Goal: Task Accomplishment & Management: Complete application form

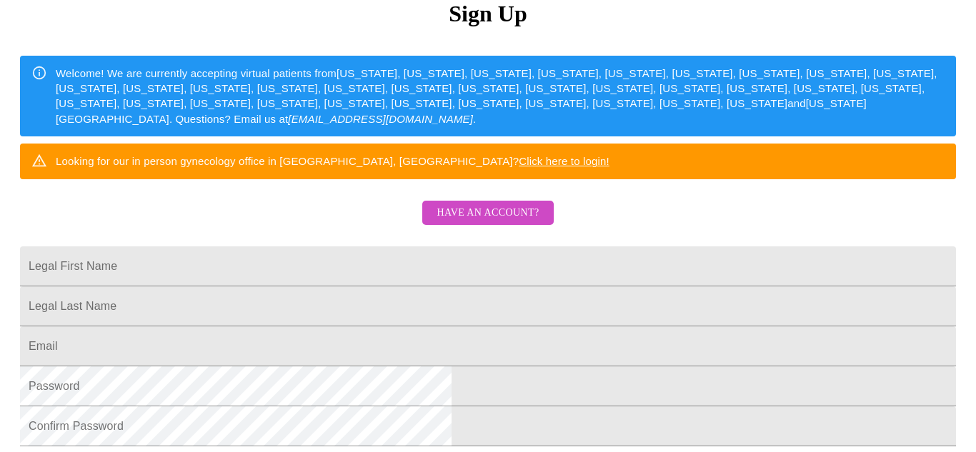
scroll to position [211, 0]
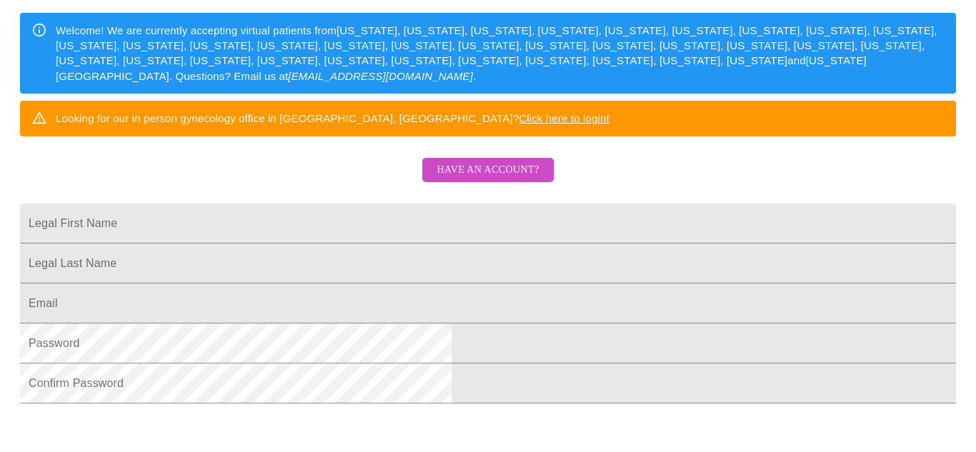
click at [505, 179] on span "Have an account?" at bounding box center [488, 170] width 102 height 18
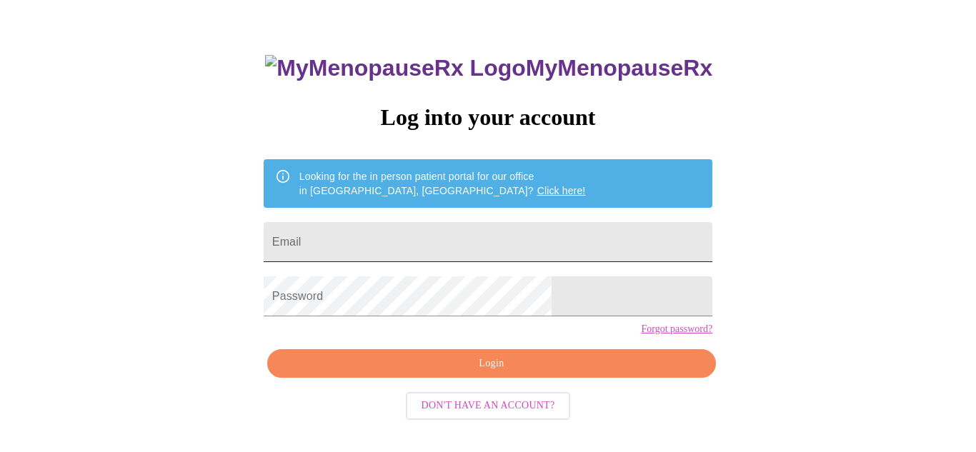
click at [588, 242] on input "Email" at bounding box center [488, 242] width 449 height 40
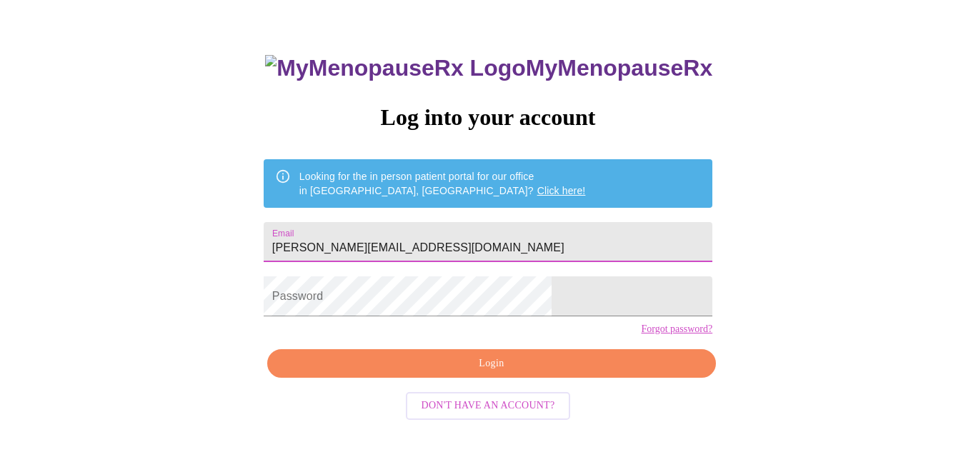
type input "[PERSON_NAME][EMAIL_ADDRESS][DOMAIN_NAME]"
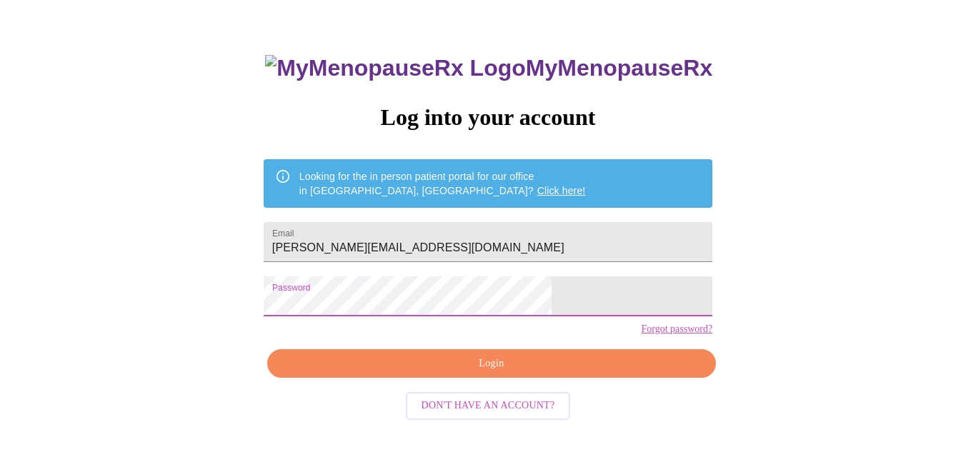
click at [567, 373] on span "Login" at bounding box center [492, 364] width 416 height 18
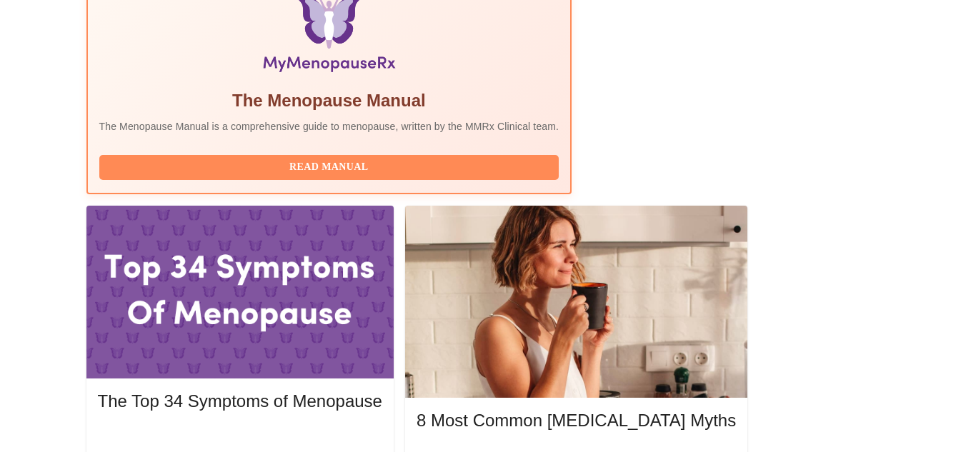
scroll to position [527, 0]
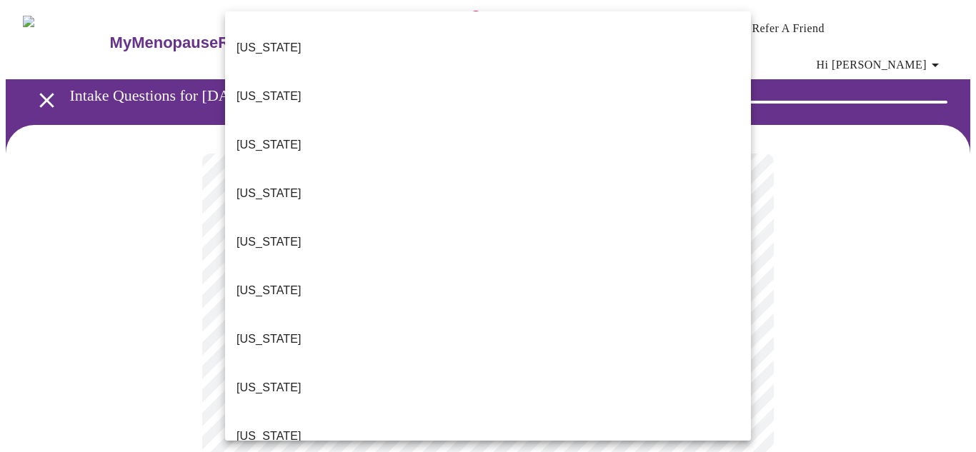
scroll to position [286, 0]
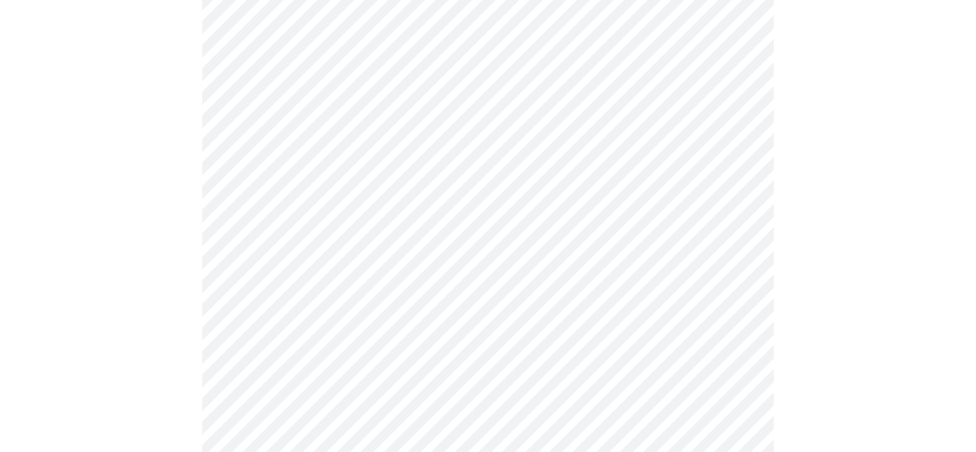
scroll to position [183, 0]
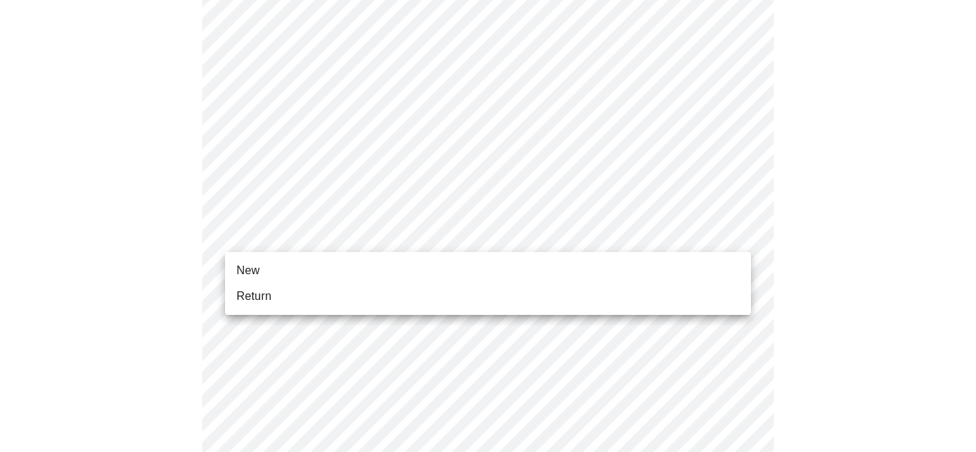
click at [239, 302] on span "Return" at bounding box center [254, 296] width 35 height 17
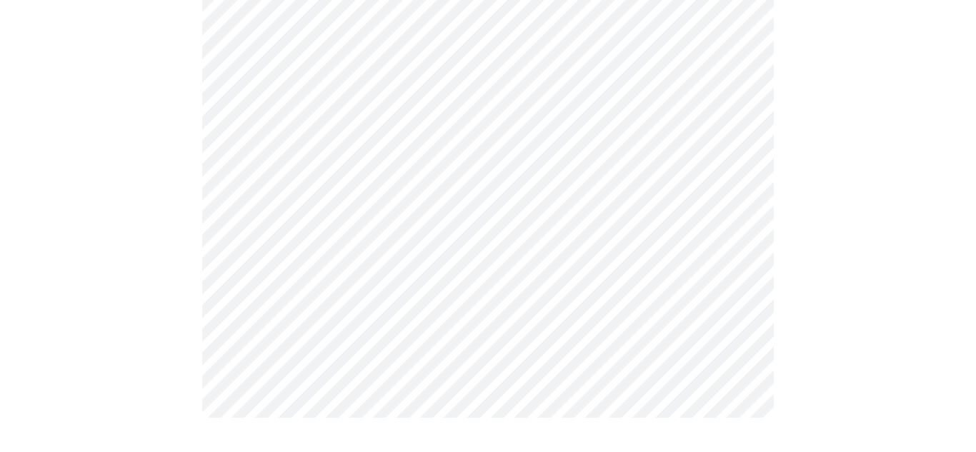
scroll to position [0, 0]
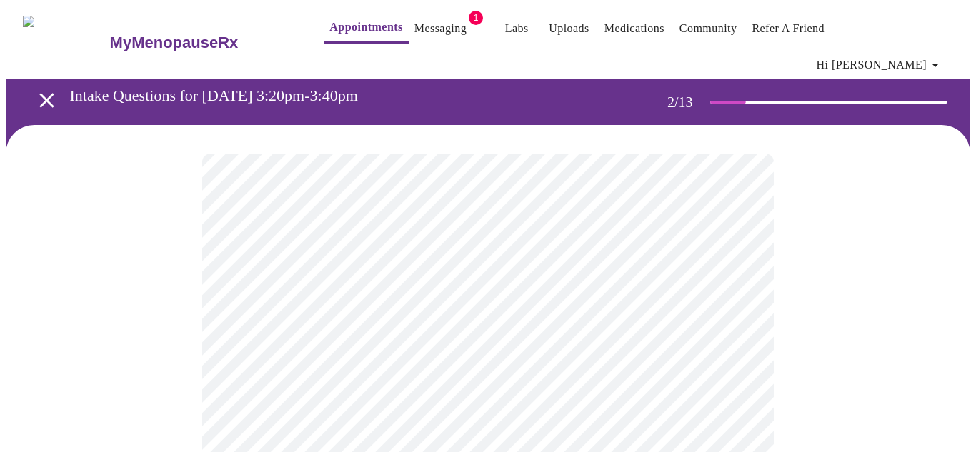
click at [554, 292] on body "MyMenopauseRx Appointments Messaging 1 Labs Uploads Medications Community Refer…" at bounding box center [488, 445] width 965 height 879
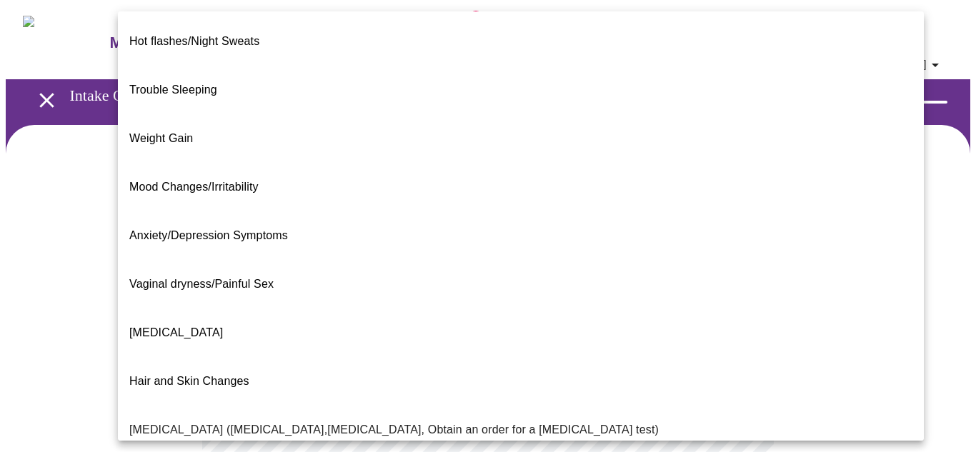
click at [269, 27] on li "Hot flashes/Night Sweats" at bounding box center [521, 41] width 806 height 49
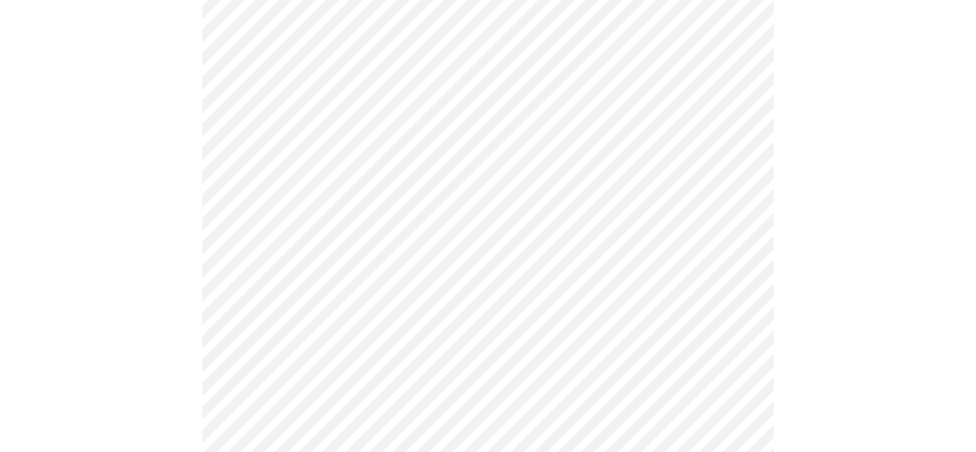
scroll to position [173, 0]
click at [735, 260] on body "MyMenopauseRx Appointments Messaging 1 Labs Uploads Medications Community Refer…" at bounding box center [488, 268] width 965 height 870
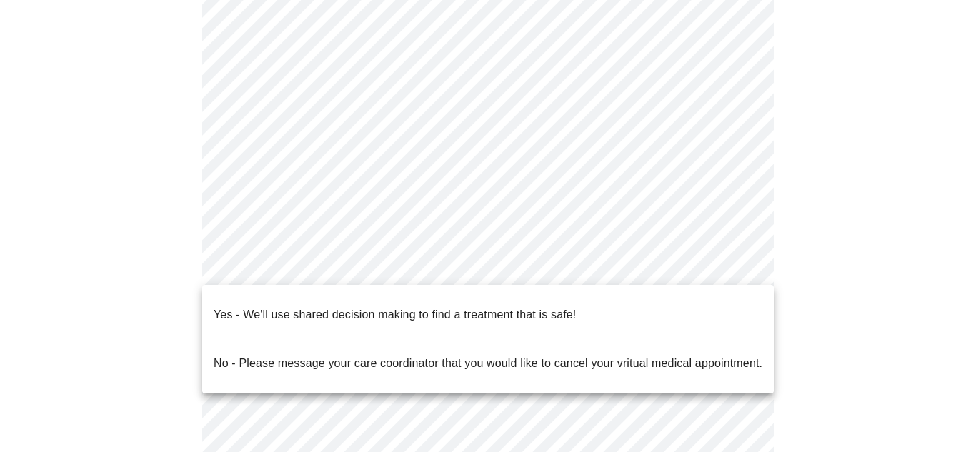
click at [620, 301] on li "Yes - We'll use shared decision making to find a treatment that is safe!" at bounding box center [488, 315] width 572 height 49
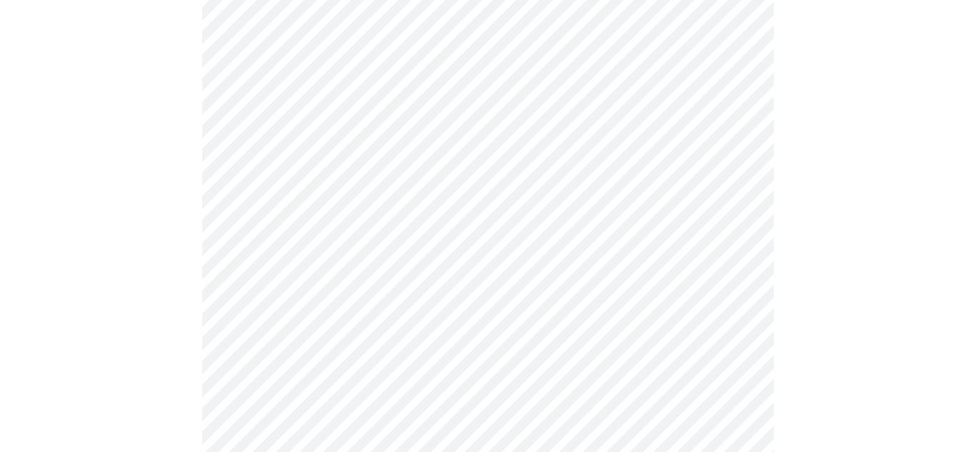
scroll to position [0, 0]
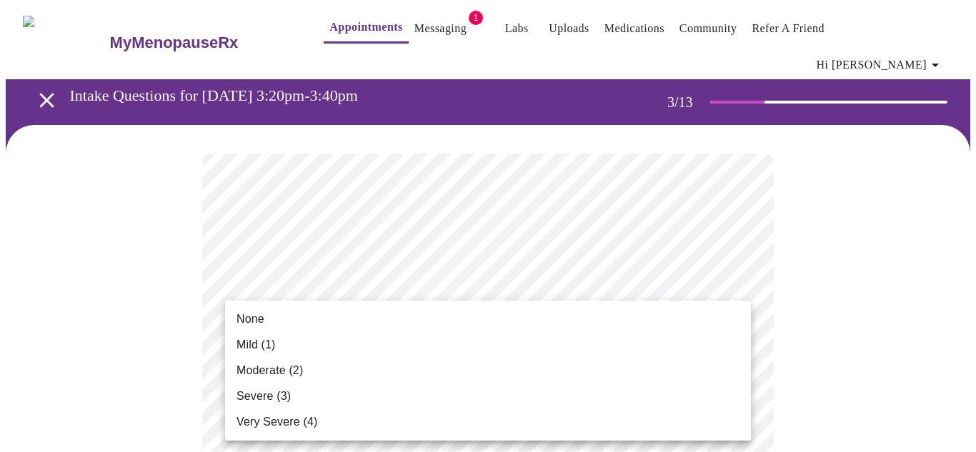
click at [320, 379] on li "Moderate (2)" at bounding box center [488, 371] width 526 height 26
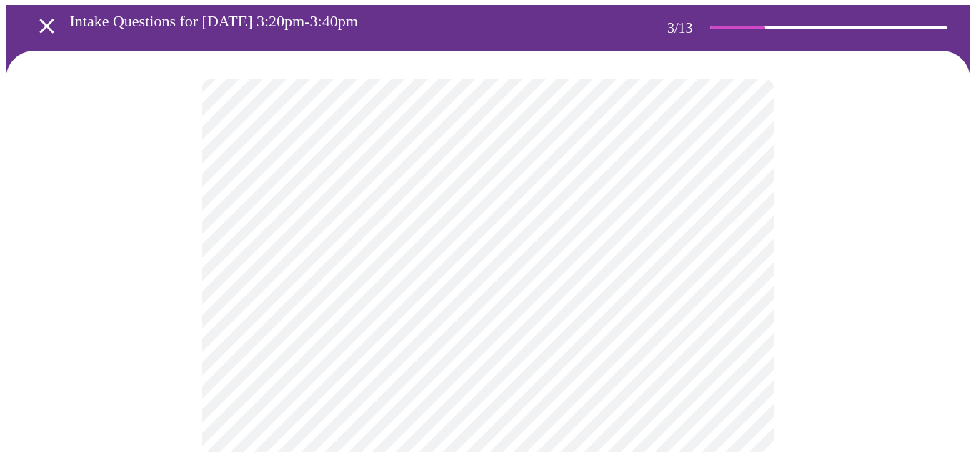
scroll to position [85, 0]
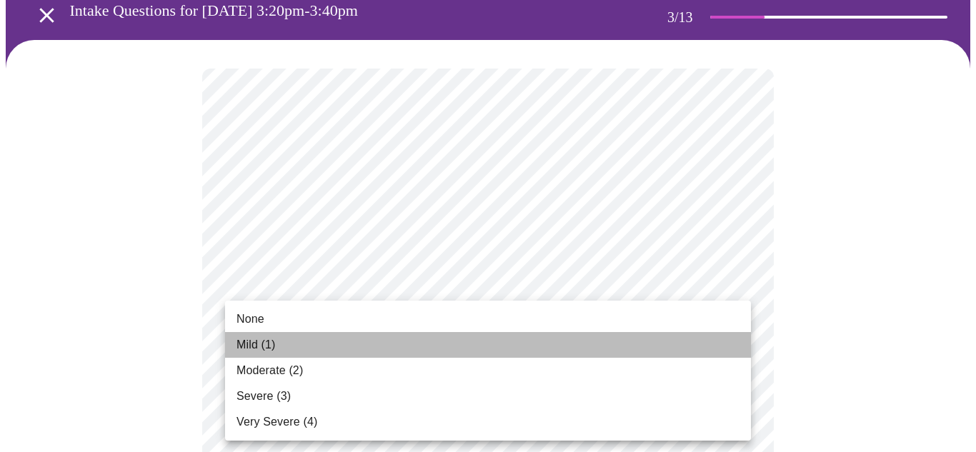
click at [247, 347] on span "Mild (1)" at bounding box center [256, 345] width 39 height 17
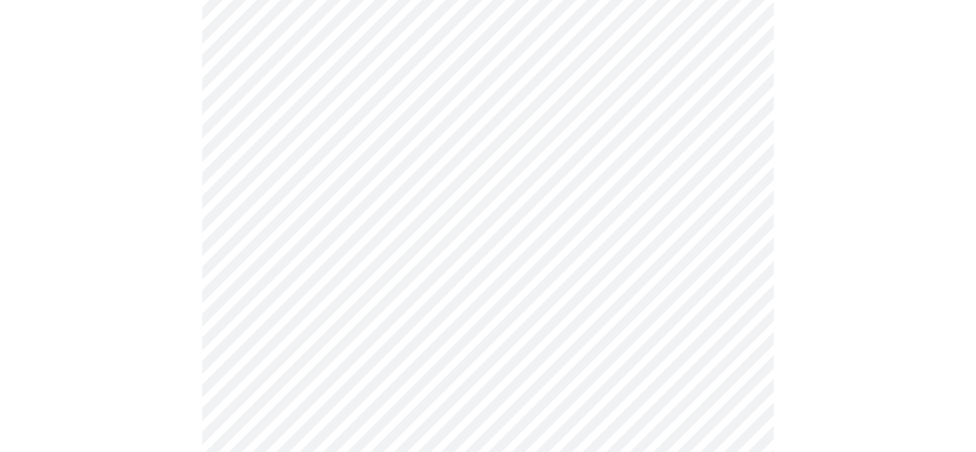
scroll to position [267, 0]
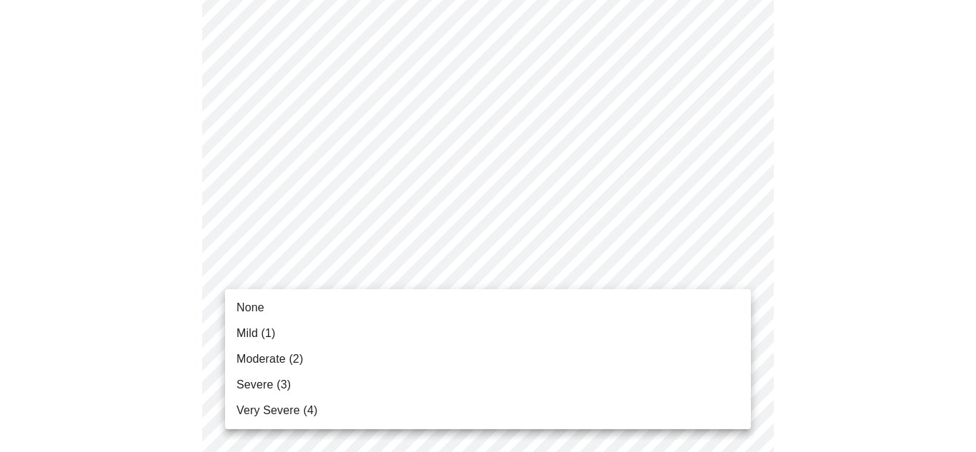
click at [234, 355] on li "Moderate (2)" at bounding box center [488, 360] width 526 height 26
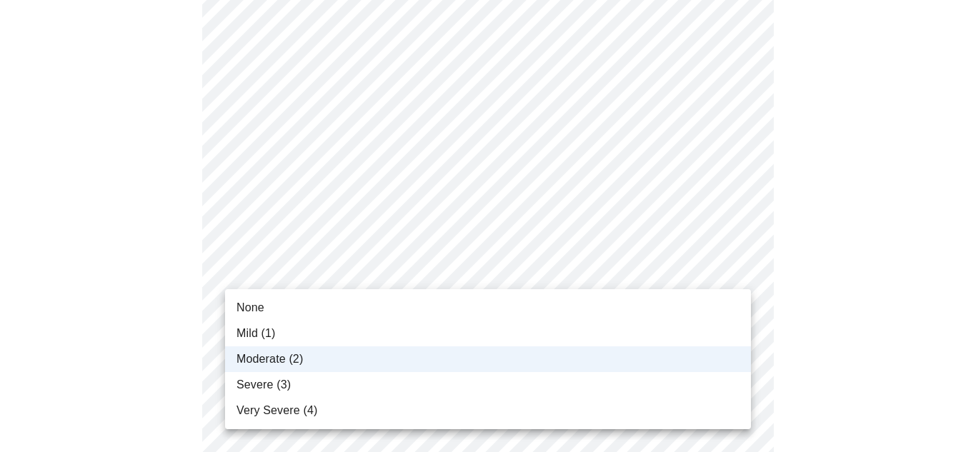
click at [247, 338] on span "Mild (1)" at bounding box center [256, 333] width 39 height 17
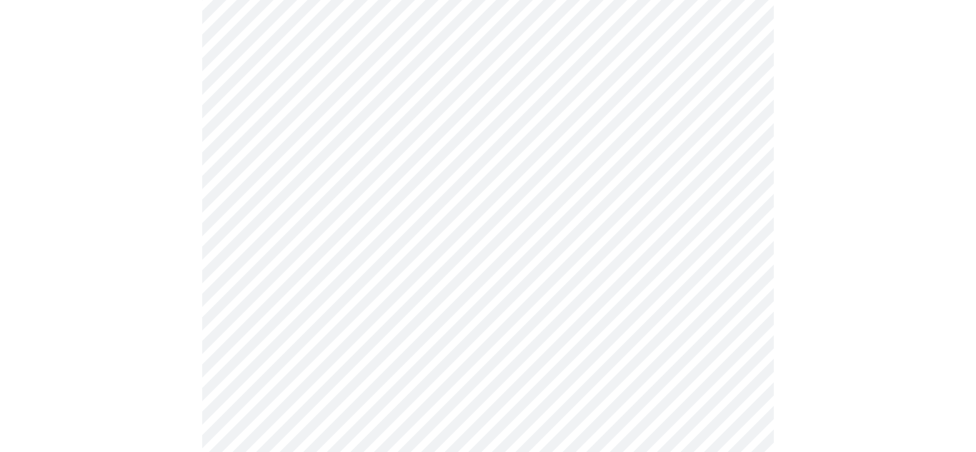
scroll to position [307, 0]
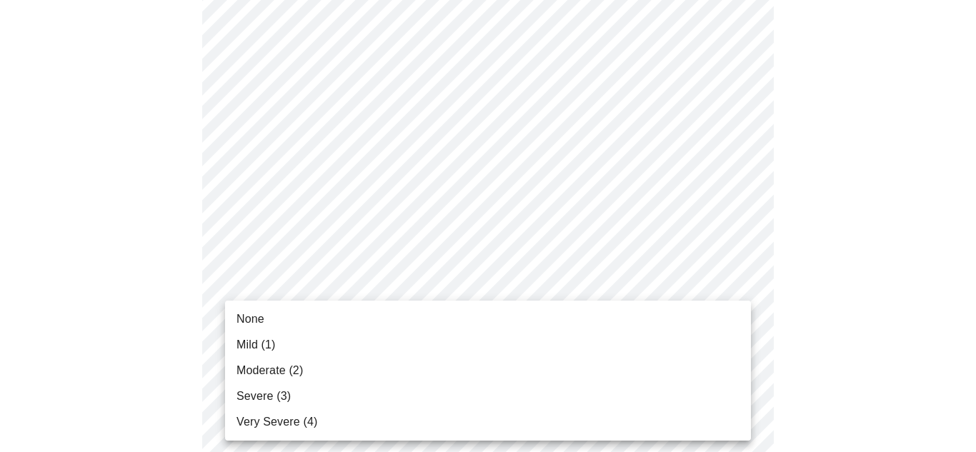
click at [258, 347] on span "Mild (1)" at bounding box center [256, 345] width 39 height 17
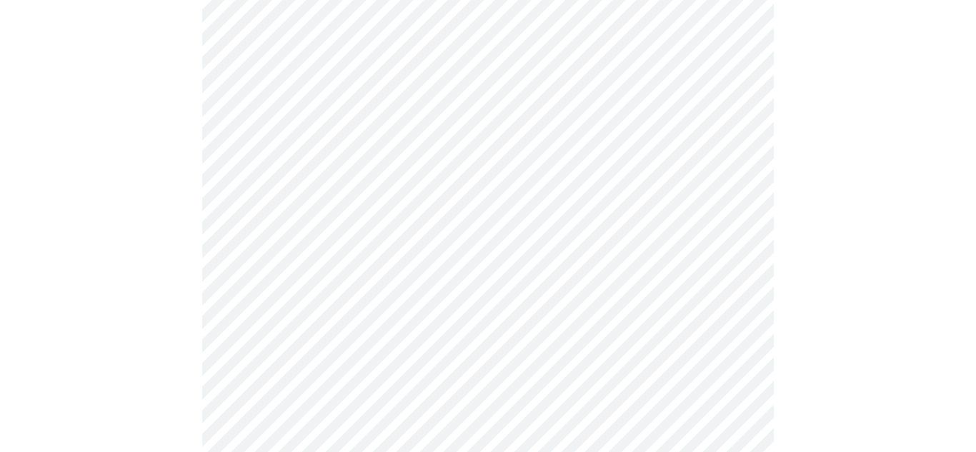
scroll to position [479, 0]
click at [620, 242] on body "MyMenopauseRx Appointments Messaging 1 Labs Uploads Medications Community Refer…" at bounding box center [488, 446] width 965 height 1841
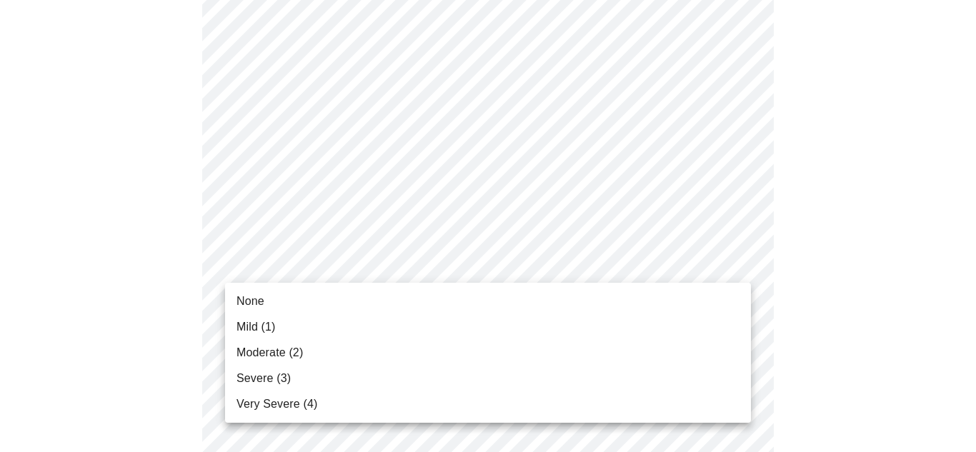
click at [460, 309] on li "None" at bounding box center [488, 302] width 526 height 26
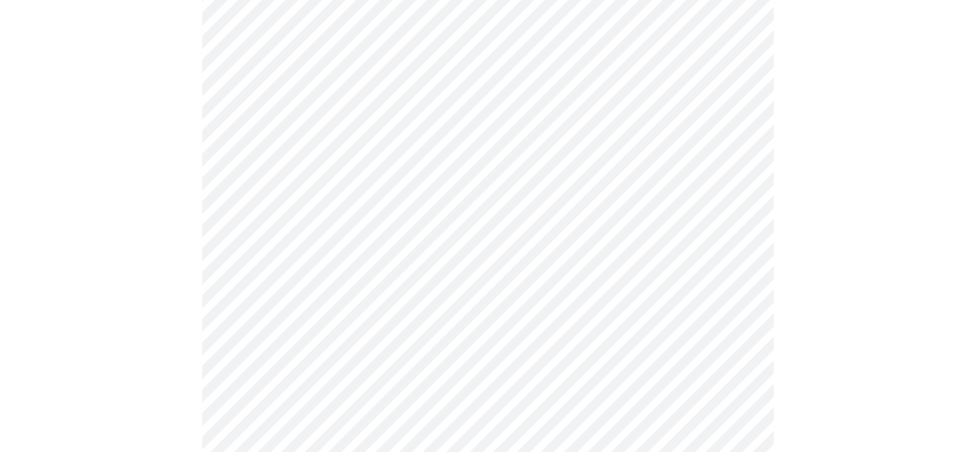
scroll to position [620, 0]
click at [728, 229] on body "MyMenopauseRx Appointments Messaging 1 Labs Uploads Medications Community Refer…" at bounding box center [488, 296] width 965 height 1821
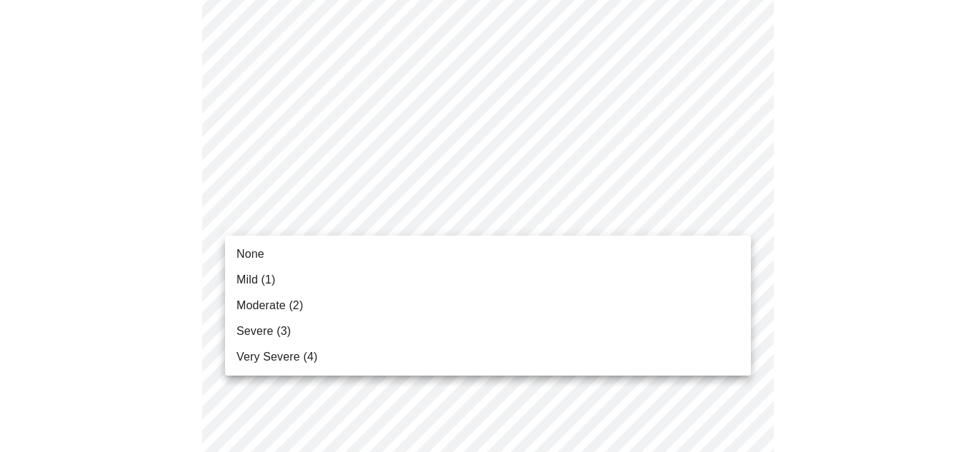
click at [285, 276] on li "Mild (1)" at bounding box center [488, 280] width 526 height 26
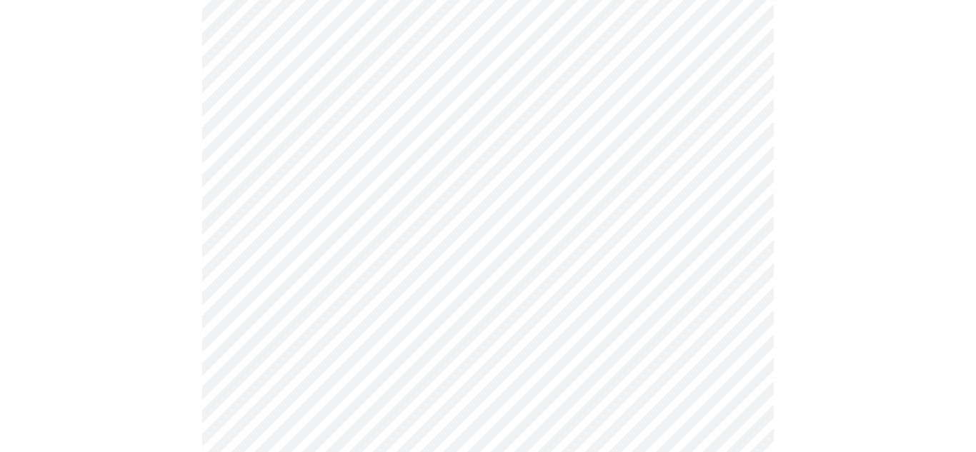
scroll to position [688, 0]
click at [730, 275] on body "MyMenopauseRx Appointments Messaging 1 Labs Uploads Medications Community Refer…" at bounding box center [488, 218] width 965 height 1801
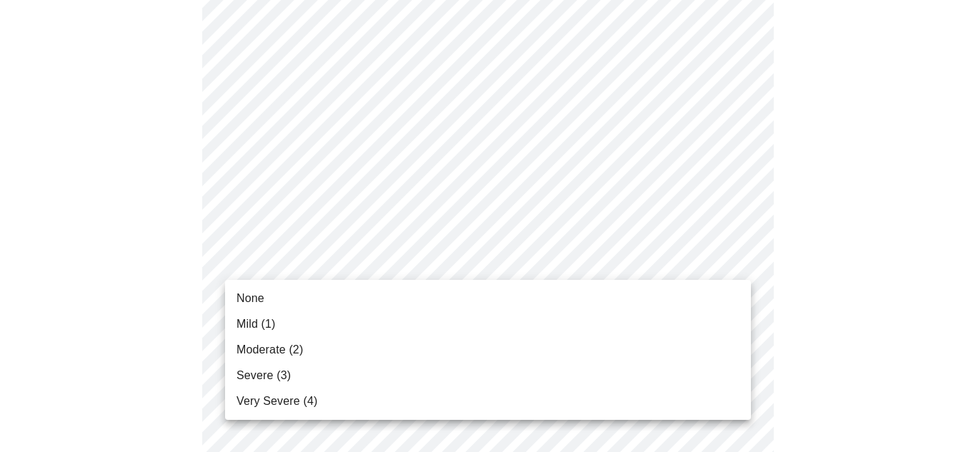
click at [647, 332] on li "Mild (1)" at bounding box center [488, 325] width 526 height 26
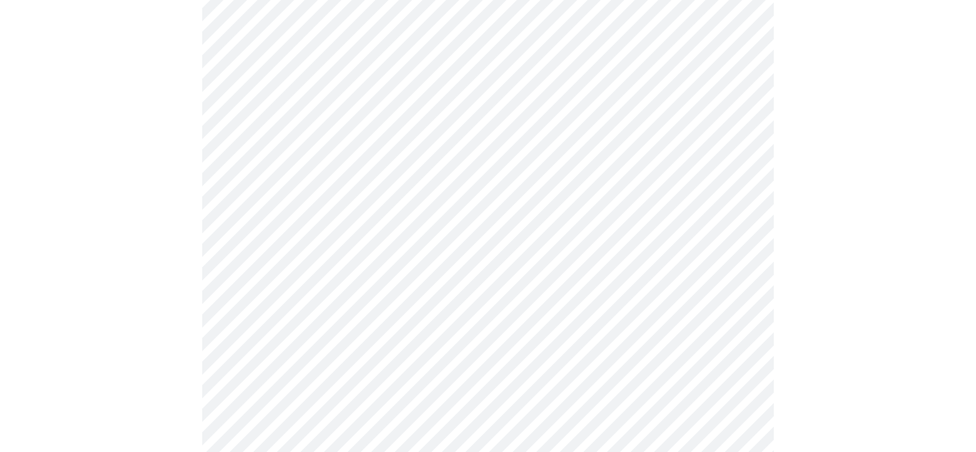
click at [713, 279] on body "MyMenopauseRx Appointments Messaging 1 Labs Uploads Medications Community Refer…" at bounding box center [488, 208] width 965 height 1781
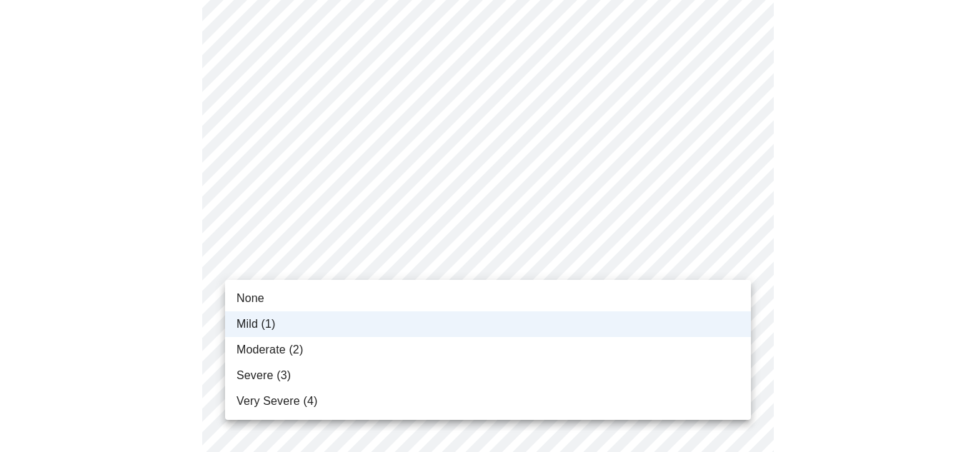
click at [313, 352] on li "Moderate (2)" at bounding box center [488, 350] width 526 height 26
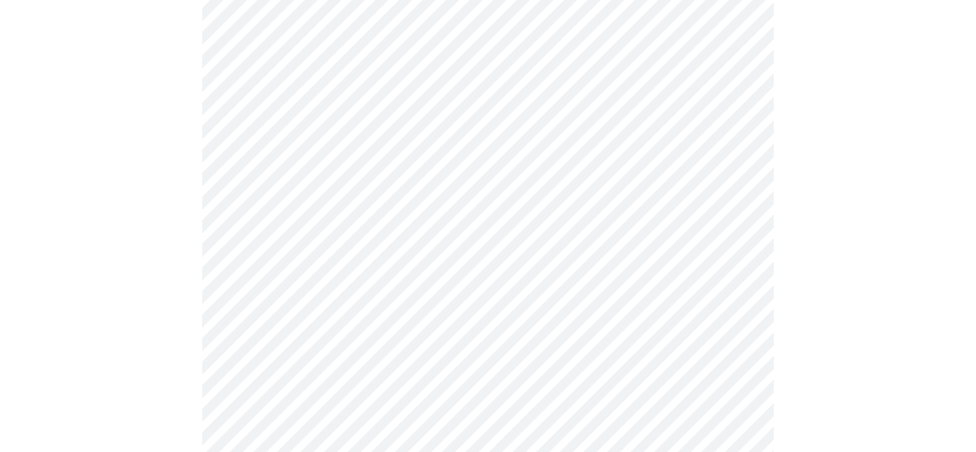
click at [715, 392] on body "MyMenopauseRx Appointments Messaging 1 Labs Uploads Medications Community Refer…" at bounding box center [488, 208] width 965 height 1781
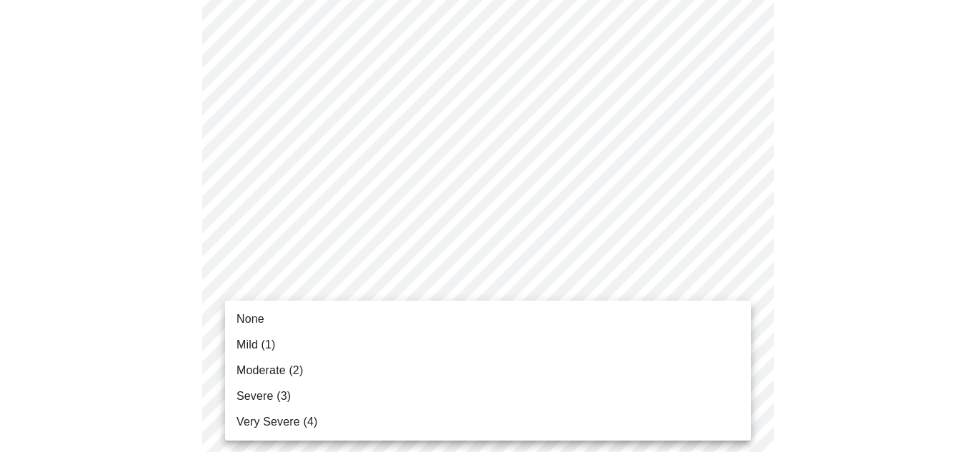
click at [479, 312] on li "None" at bounding box center [488, 320] width 526 height 26
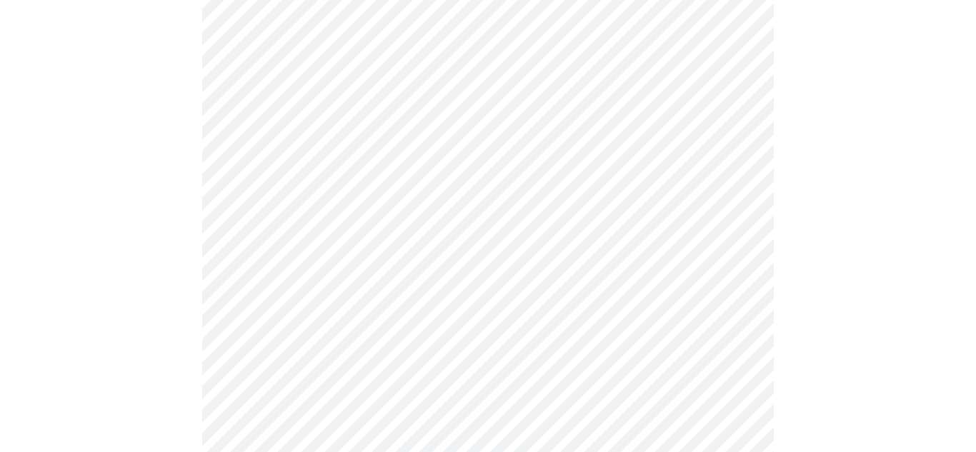
scroll to position [900, 0]
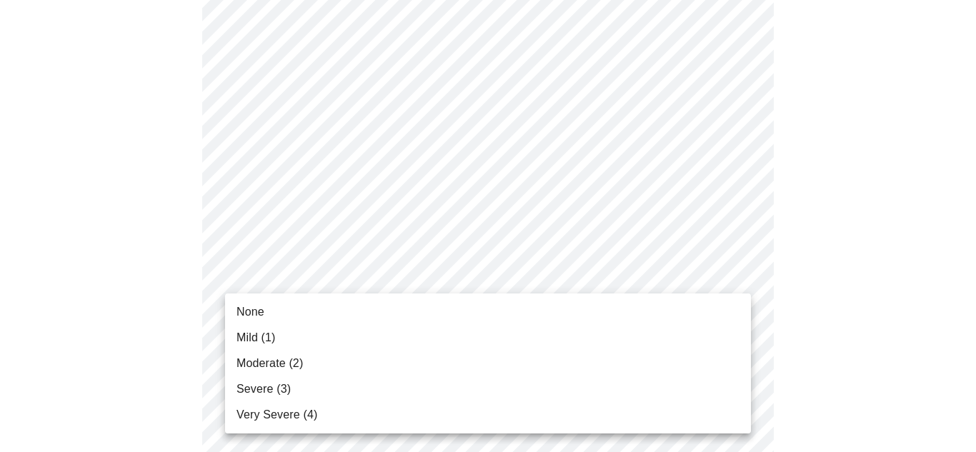
click at [442, 313] on li "None" at bounding box center [488, 312] width 526 height 26
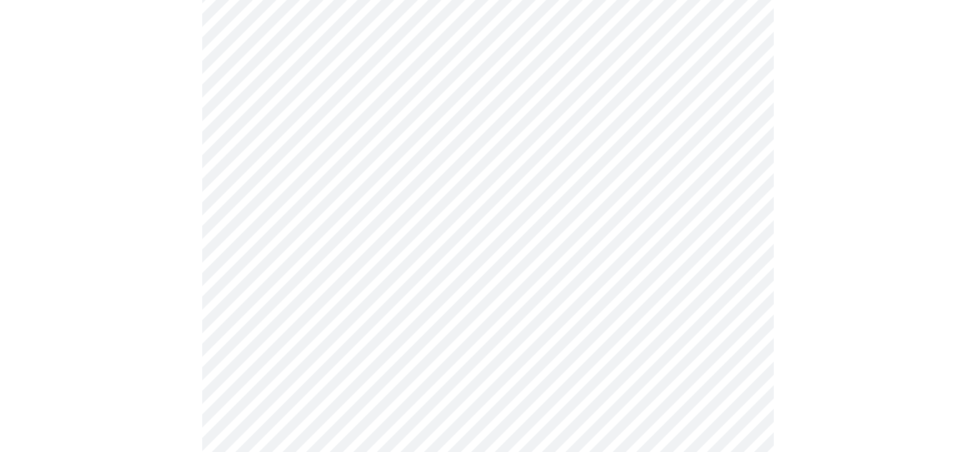
scroll to position [994, 0]
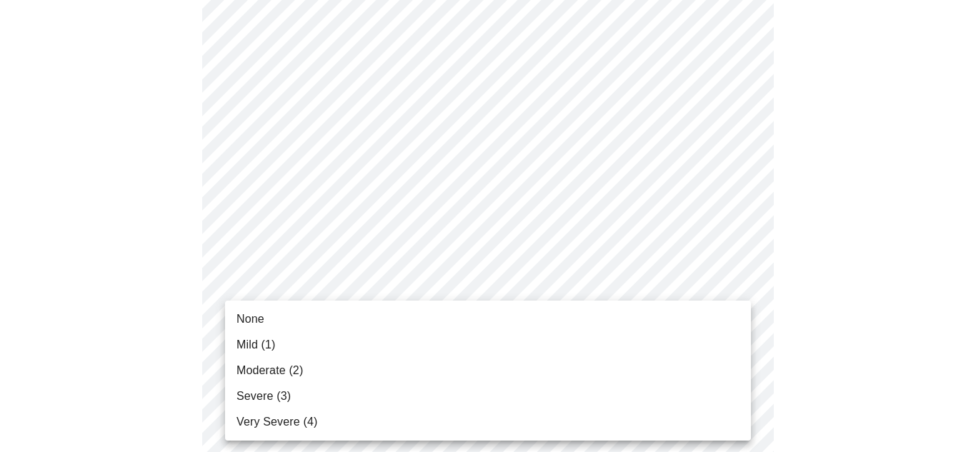
click at [329, 344] on li "Mild (1)" at bounding box center [488, 345] width 526 height 26
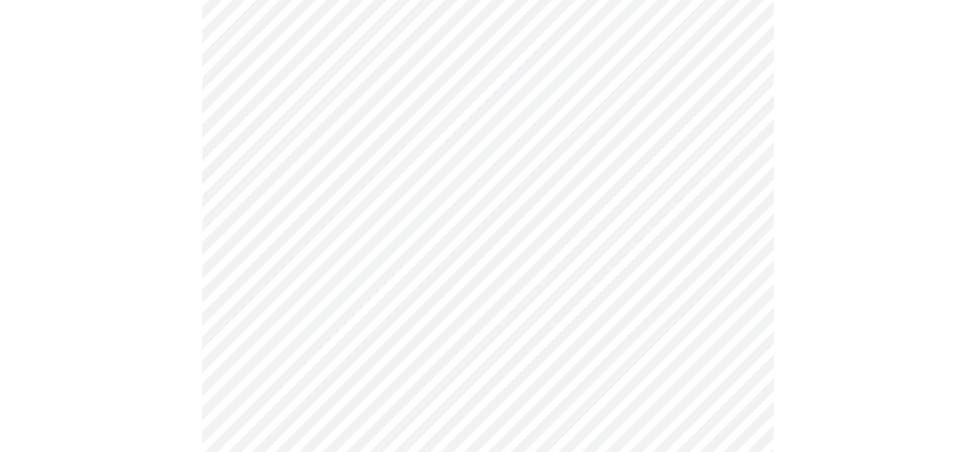
scroll to position [1115, 0]
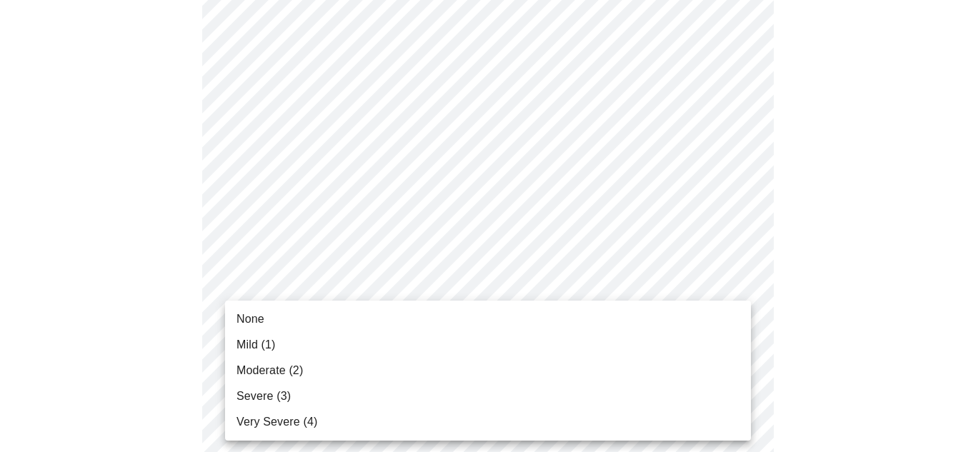
click at [304, 379] on li "Moderate (2)" at bounding box center [488, 371] width 526 height 26
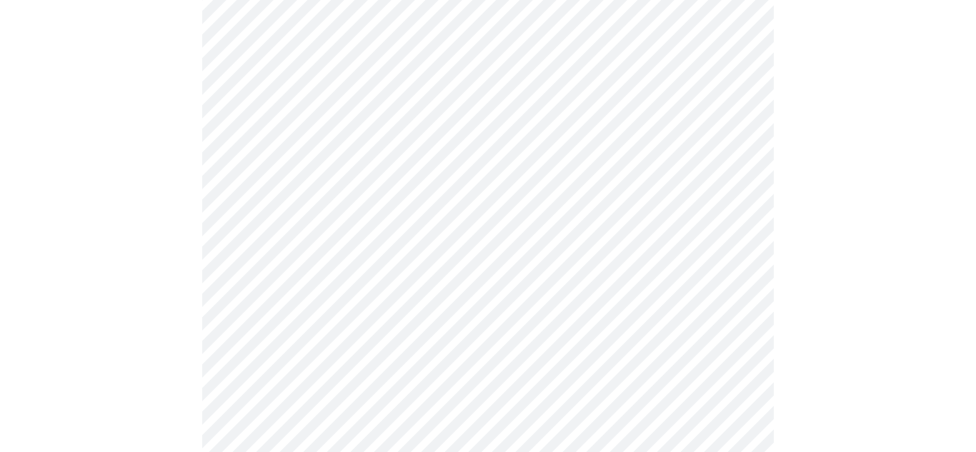
scroll to position [1229, 0]
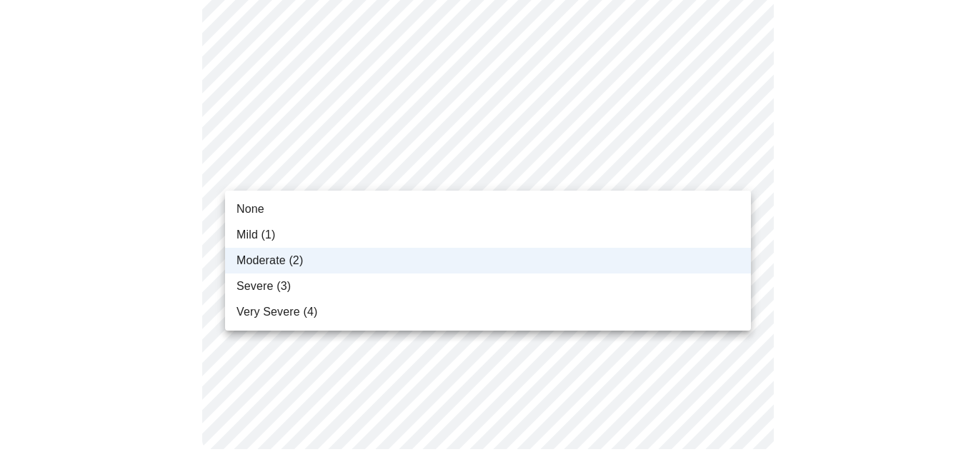
click at [855, 239] on div at bounding box center [488, 226] width 976 height 452
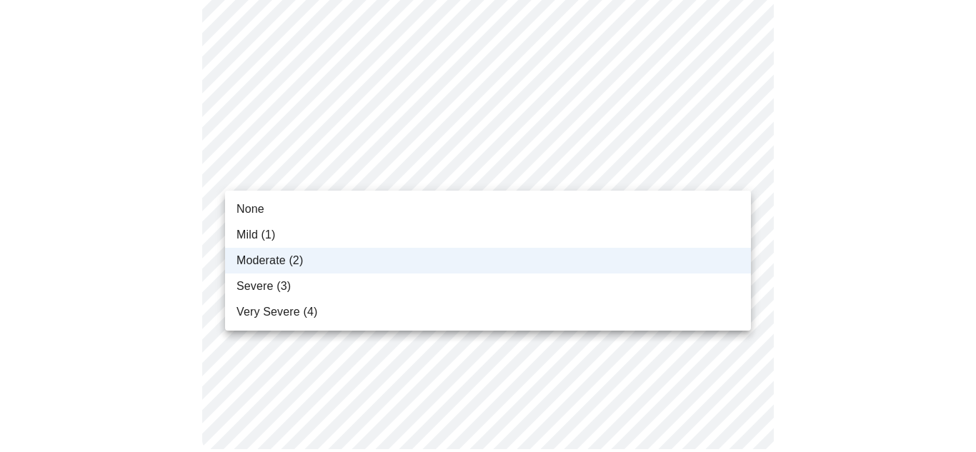
click at [684, 299] on li "Severe (3)" at bounding box center [488, 287] width 526 height 26
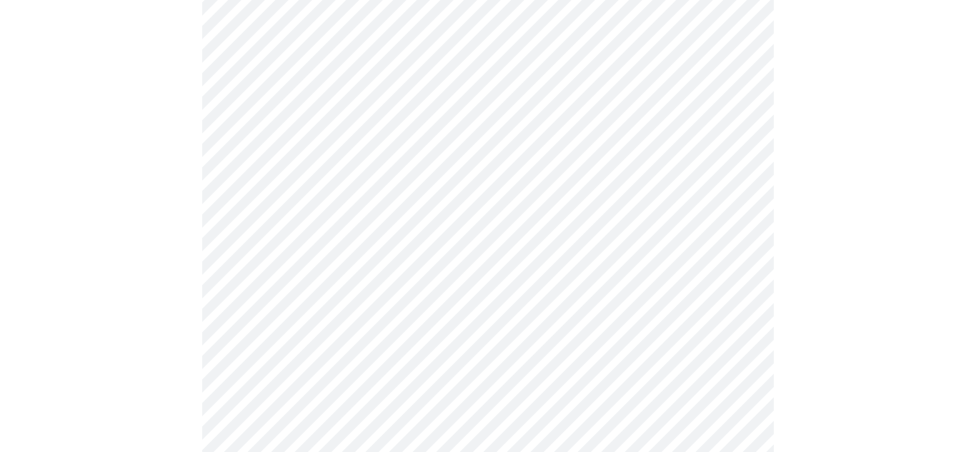
scroll to position [646, 0]
click at [741, 231] on body "MyMenopauseRx Appointments Messaging 1 Labs Uploads Medications Community Refer…" at bounding box center [488, 75] width 965 height 1431
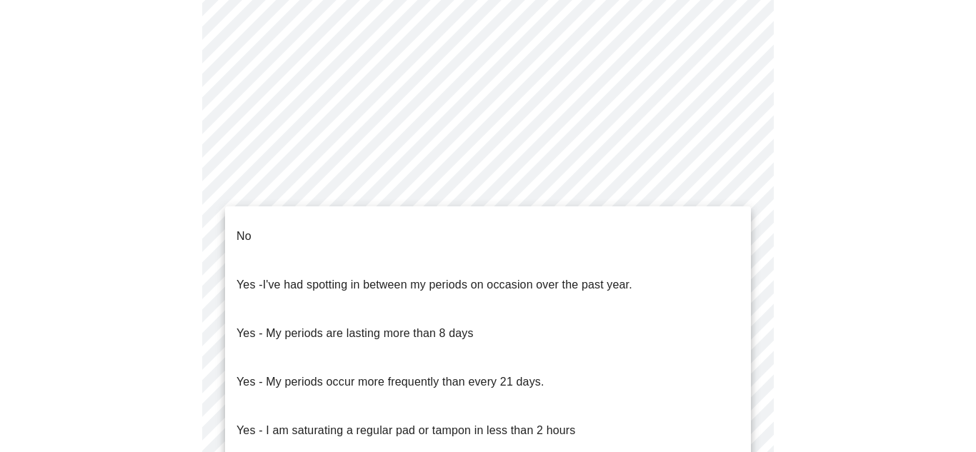
click at [590, 241] on li "No" at bounding box center [488, 236] width 526 height 49
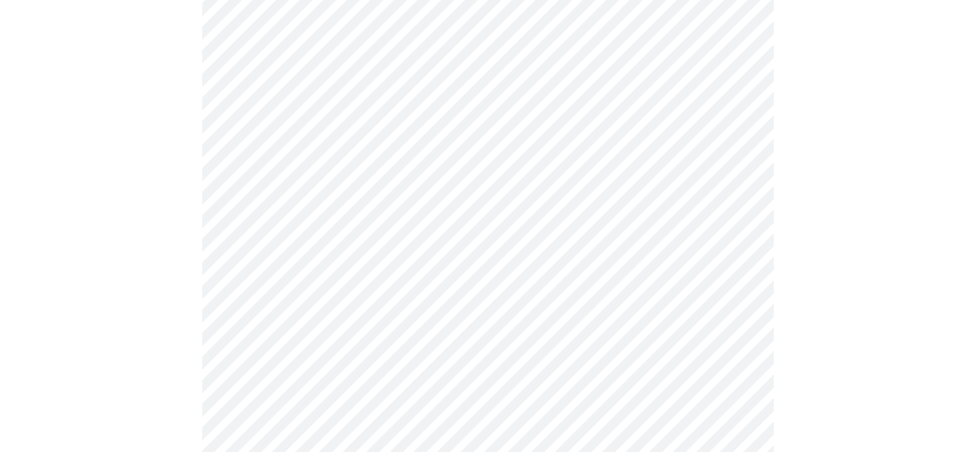
click at [734, 331] on body "MyMenopauseRx Appointments Messaging 1 Labs Uploads Medications Community Refer…" at bounding box center [488, 71] width 965 height 1422
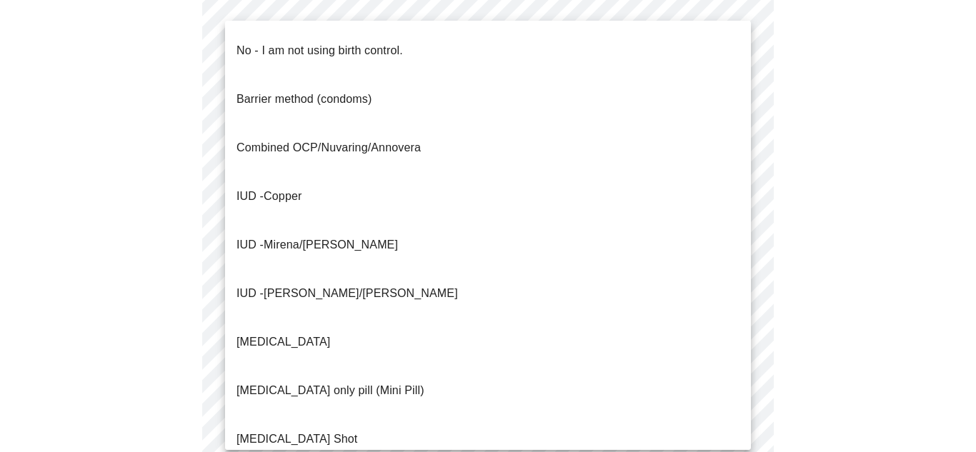
click at [734, 331] on div at bounding box center [488, 226] width 976 height 452
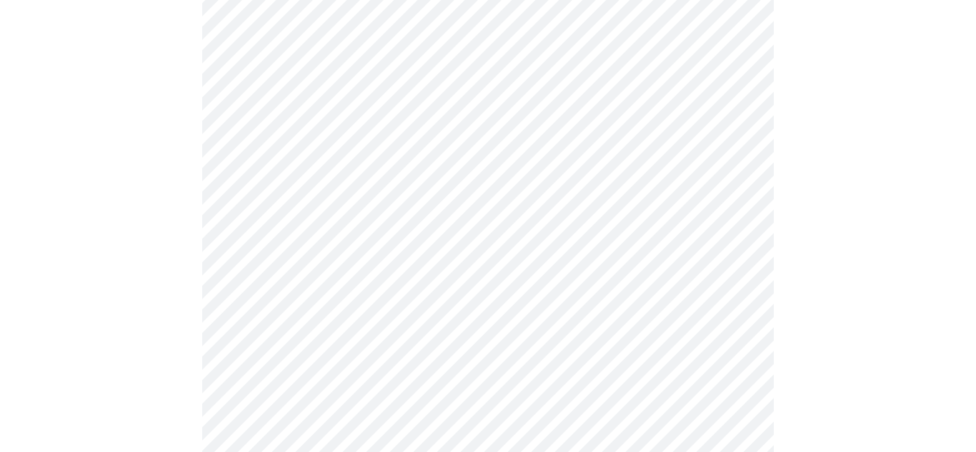
click at [734, 331] on body "MyMenopauseRx Appointments Messaging 1 Labs Uploads Medications Community Refer…" at bounding box center [488, 71] width 965 height 1422
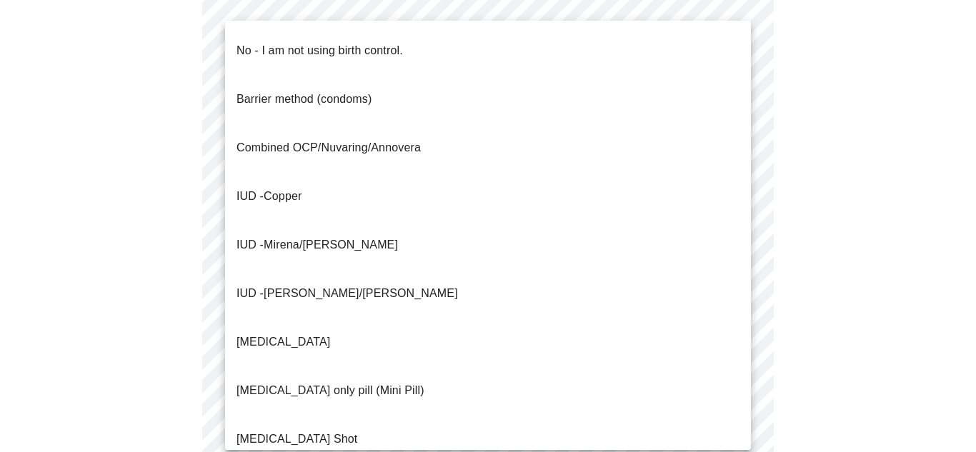
click at [933, 332] on div at bounding box center [488, 226] width 976 height 452
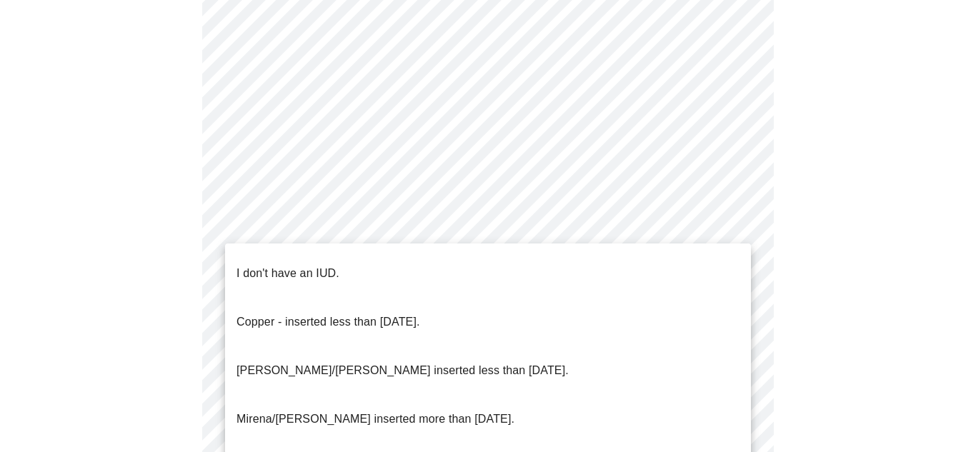
scroll to position [647, 0]
click at [742, 427] on body "MyMenopauseRx Appointments Messaging 1 Labs Uploads Medications Community Refer…" at bounding box center [488, 64] width 965 height 1413
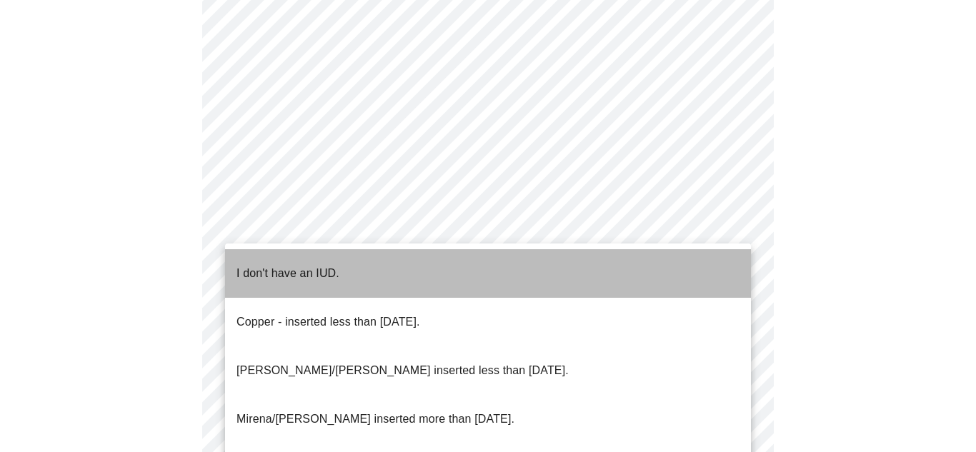
click at [609, 272] on li "I don't have an IUD." at bounding box center [488, 273] width 526 height 49
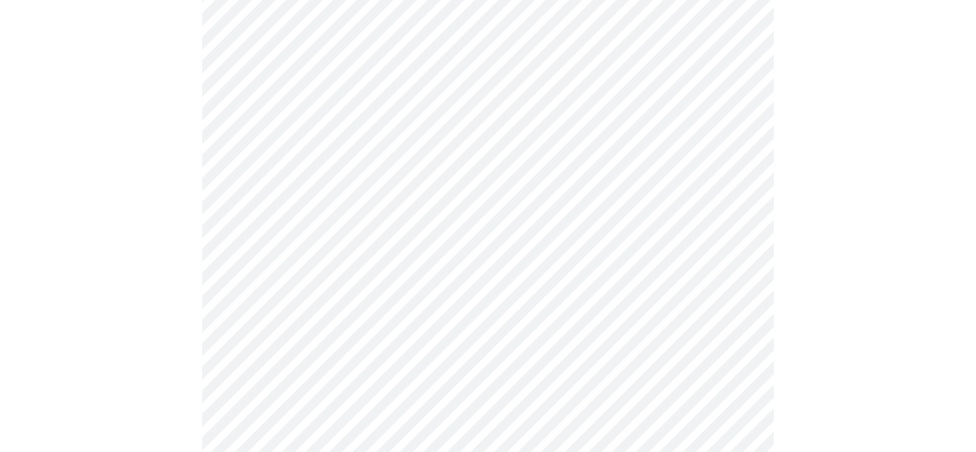
scroll to position [933, 0]
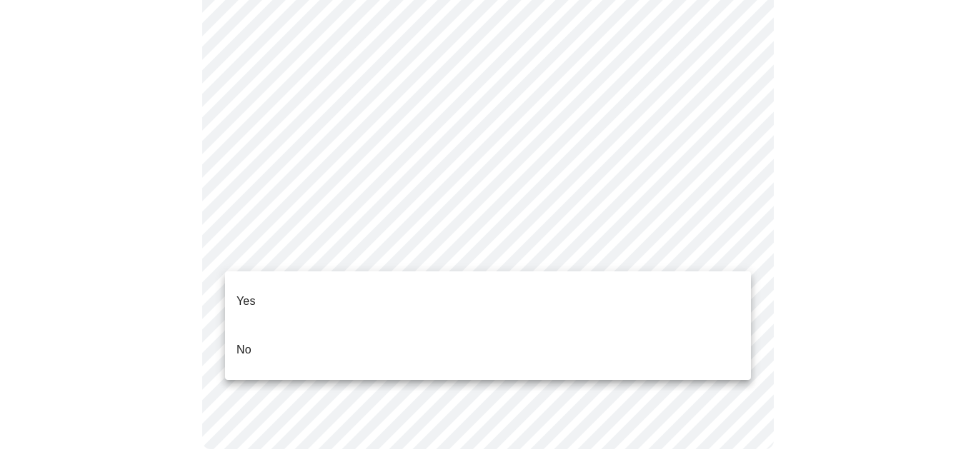
click at [618, 301] on li "Yes" at bounding box center [488, 301] width 526 height 49
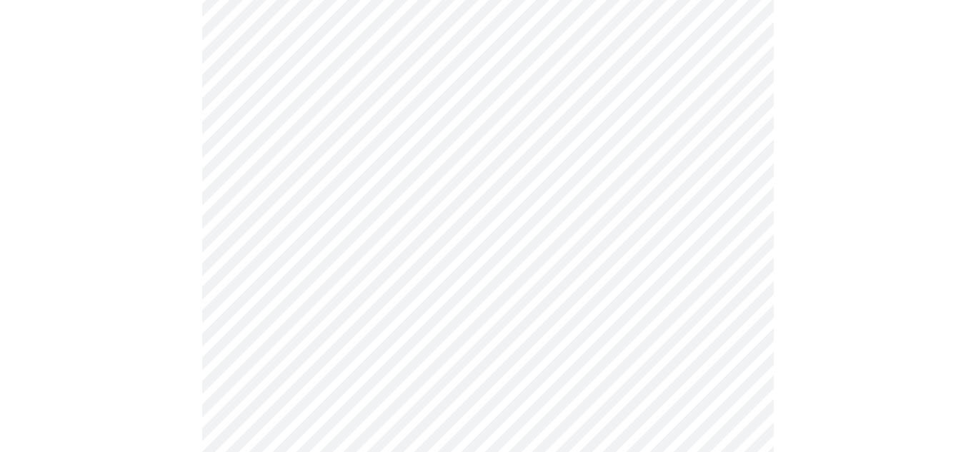
scroll to position [200, 0]
click at [742, 179] on body "MyMenopauseRx Appointments Messaging 1 Labs Uploads Medications Community Refer…" at bounding box center [488, 344] width 965 height 1076
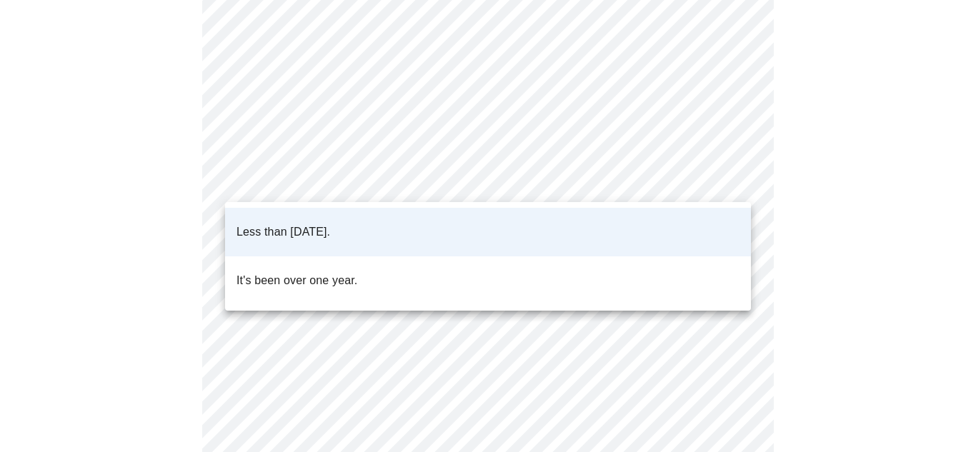
click at [805, 183] on div at bounding box center [488, 226] width 976 height 452
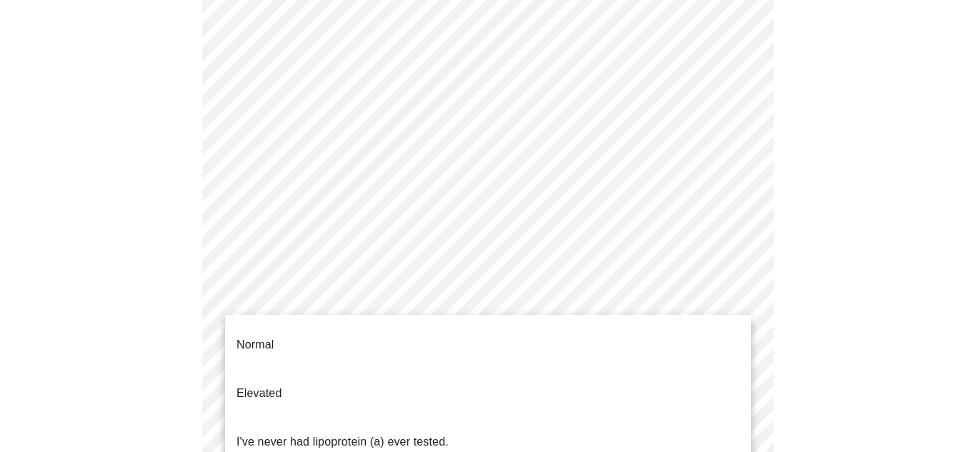
click at [510, 302] on body "MyMenopauseRx Appointments Messaging 1 Labs Uploads Medications Community Refer…" at bounding box center [488, 344] width 965 height 1076
click at [457, 354] on li "Normal" at bounding box center [488, 345] width 526 height 49
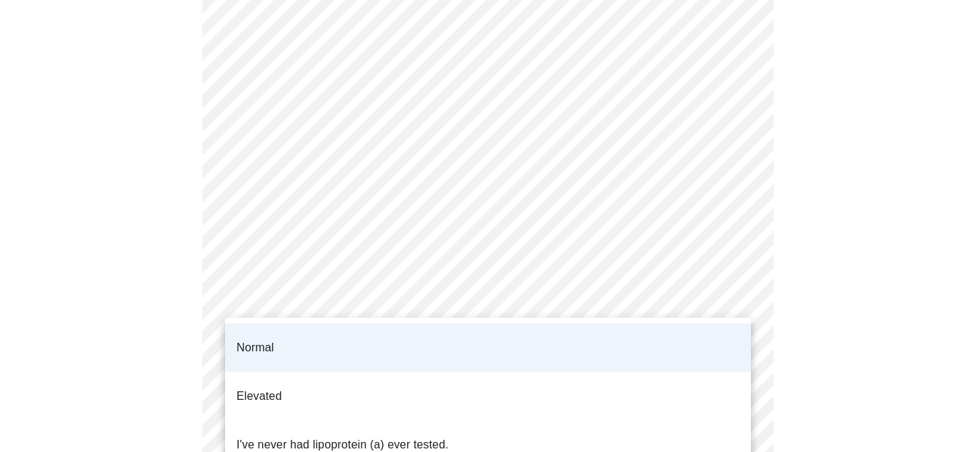
click at [514, 291] on body "MyMenopauseRx Appointments Messaging 1 Labs Uploads Medications Community Refer…" at bounding box center [488, 340] width 965 height 1068
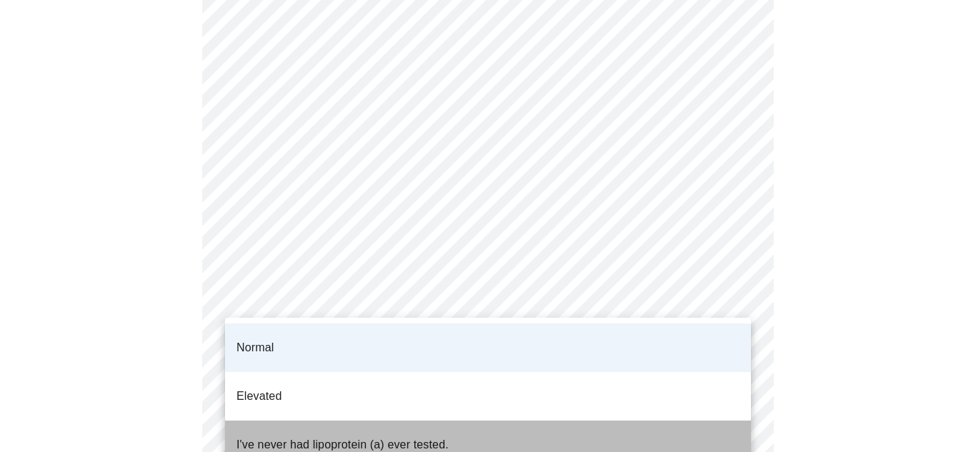
click at [433, 421] on li "I've never had lipoprotein (a) ever tested." at bounding box center [488, 445] width 526 height 49
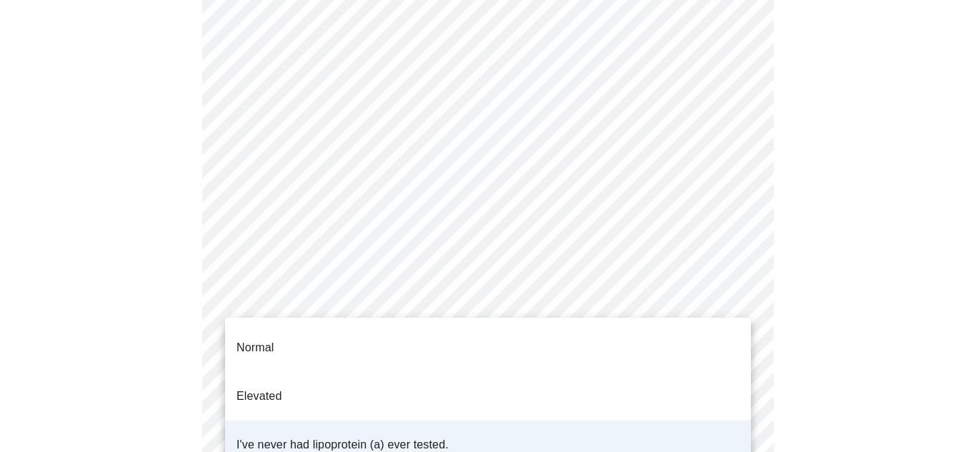
click at [848, 414] on div at bounding box center [488, 226] width 976 height 452
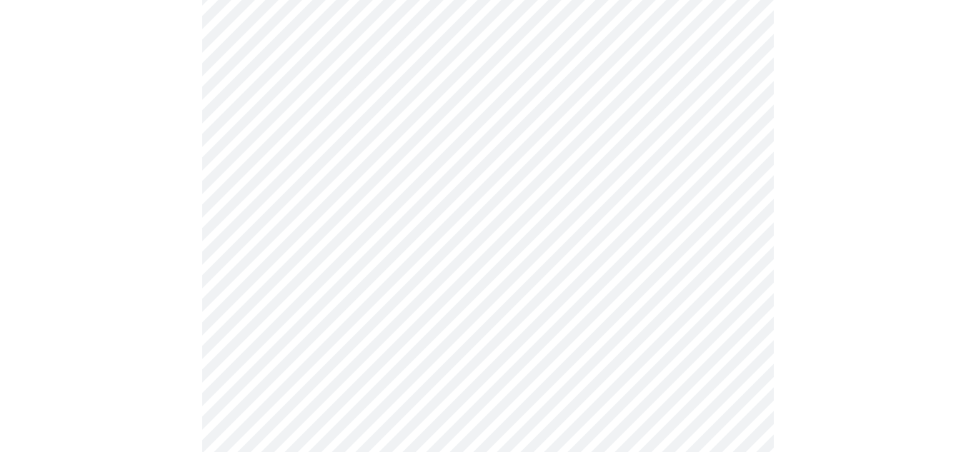
click at [970, 217] on div at bounding box center [488, 390] width 965 height 949
drag, startPoint x: 971, startPoint y: 217, endPoint x: 975, endPoint y: 322, distance: 105.1
click at [970, 322] on div at bounding box center [488, 144] width 965 height 949
click at [920, 279] on div at bounding box center [488, 144] width 965 height 949
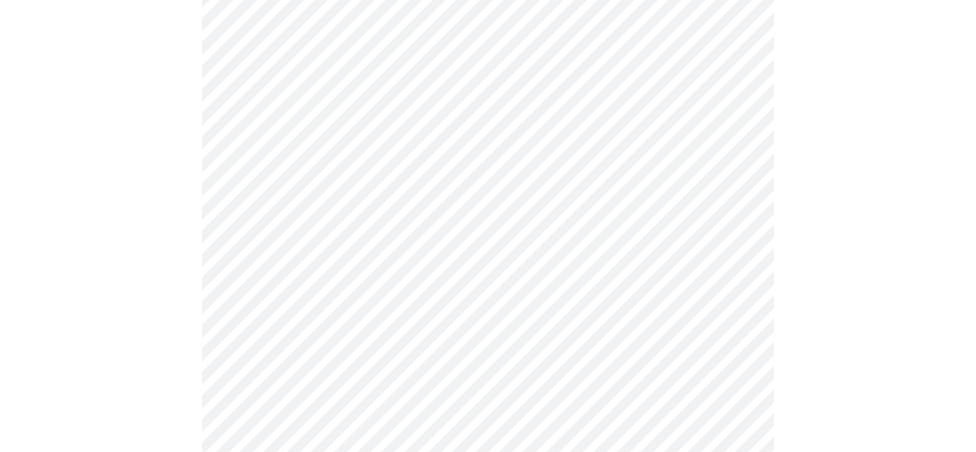
scroll to position [3869, 0]
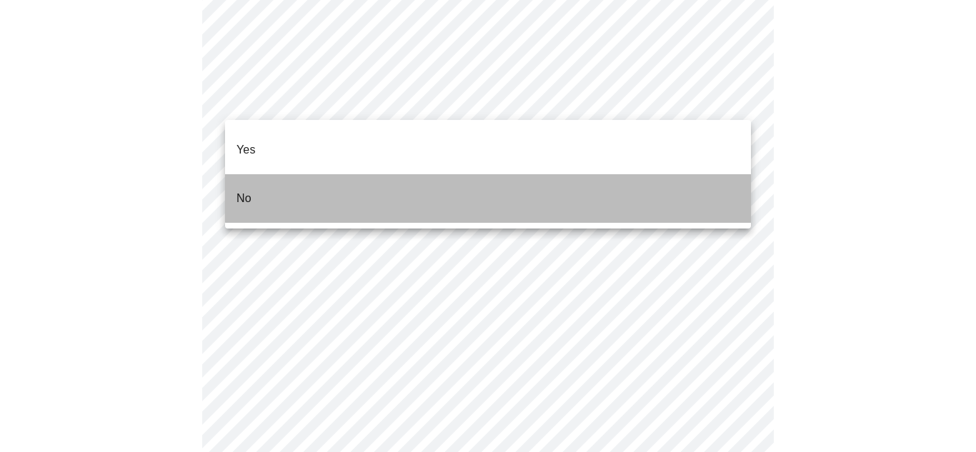
click at [715, 174] on li "No" at bounding box center [488, 198] width 526 height 49
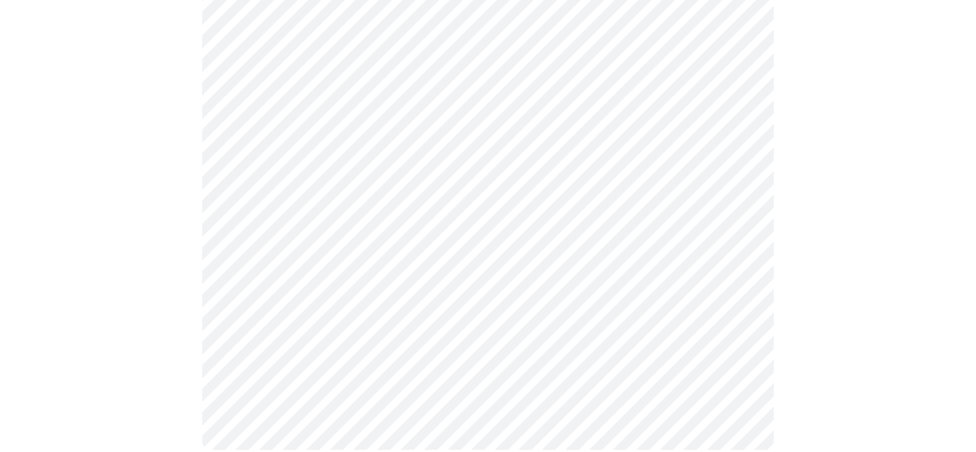
scroll to position [968, 0]
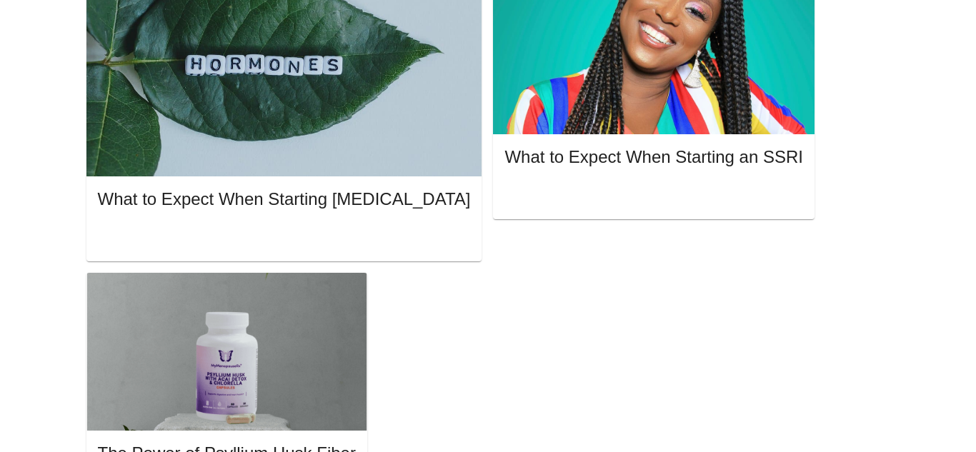
scroll to position [44, 0]
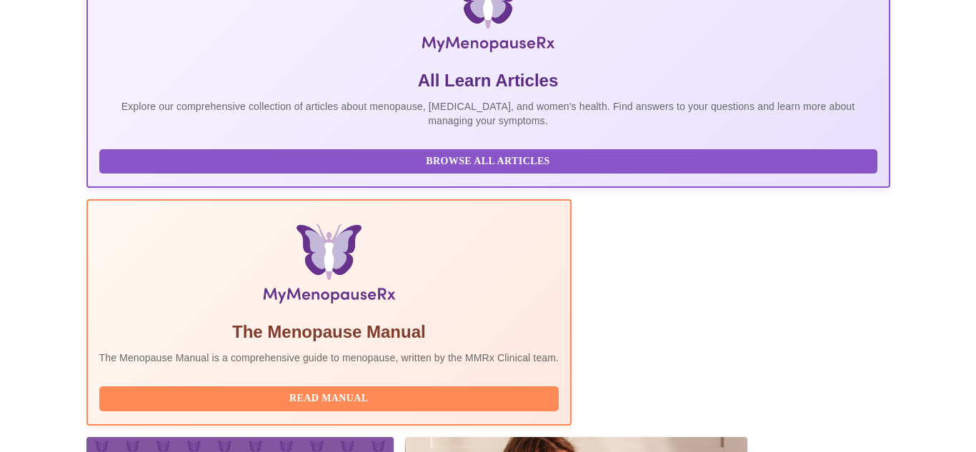
scroll to position [0, 0]
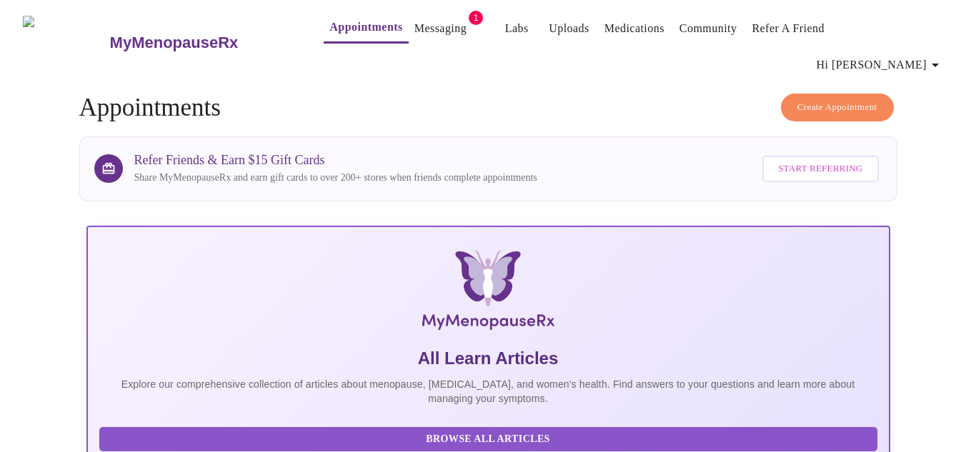
click at [431, 25] on link "Messaging" at bounding box center [440, 29] width 52 height 20
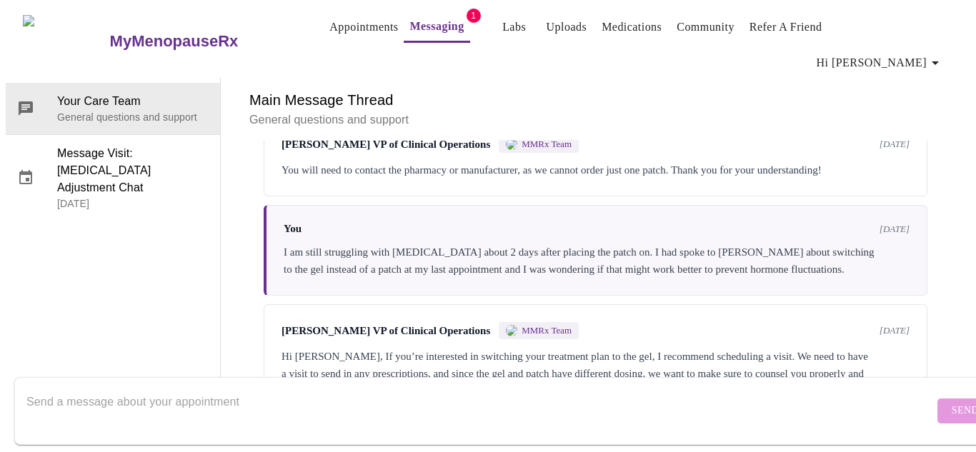
scroll to position [185, 0]
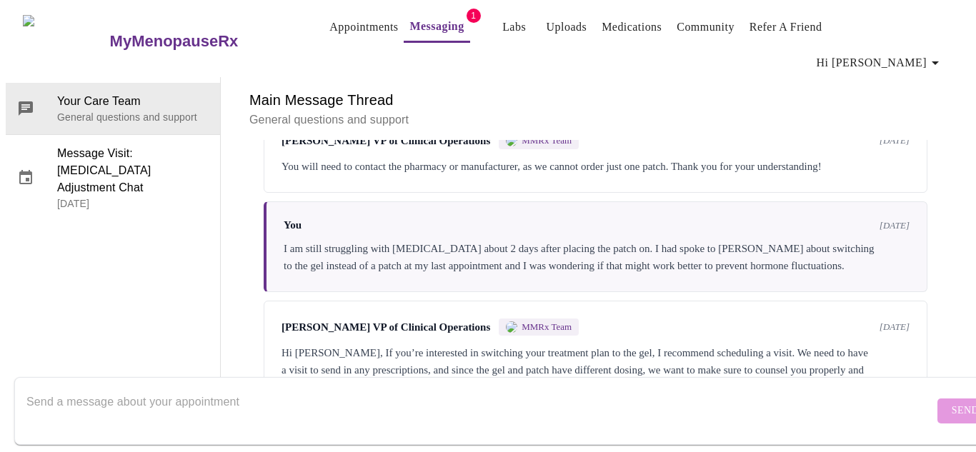
click at [347, 219] on div "You [DATE]" at bounding box center [597, 225] width 626 height 12
click at [506, 158] on div "You will need to contact the pharmacy or manufacturer, as we cannot order just …" at bounding box center [596, 166] width 628 height 17
drag, startPoint x: 496, startPoint y: 388, endPoint x: 504, endPoint y: 368, distance: 21.5
click at [504, 377] on form "Send" at bounding box center [508, 411] width 989 height 68
click at [390, 322] on div "[PERSON_NAME] VP of Clinical Operations MMRx Team [DATE] Hi [PERSON_NAME], If y…" at bounding box center [596, 357] width 664 height 113
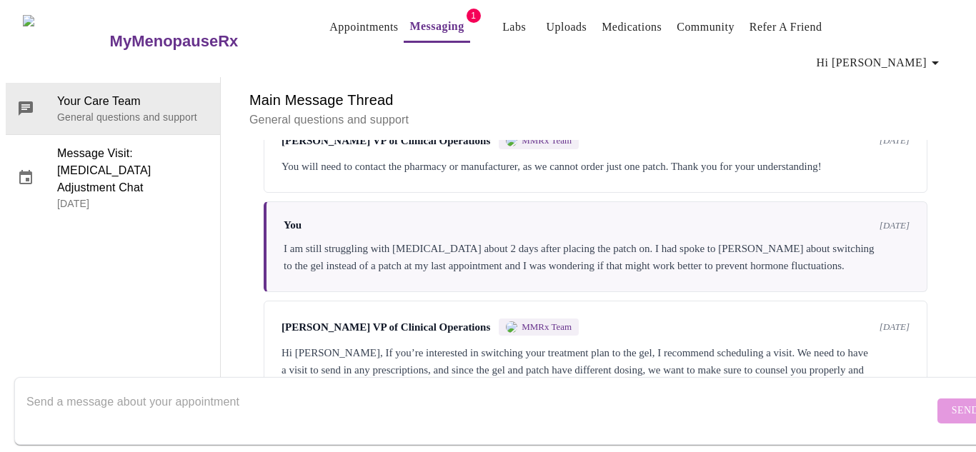
click at [374, 202] on div "You [DATE] I am still struggling with [MEDICAL_DATA] about 2 days after placing…" at bounding box center [596, 247] width 664 height 91
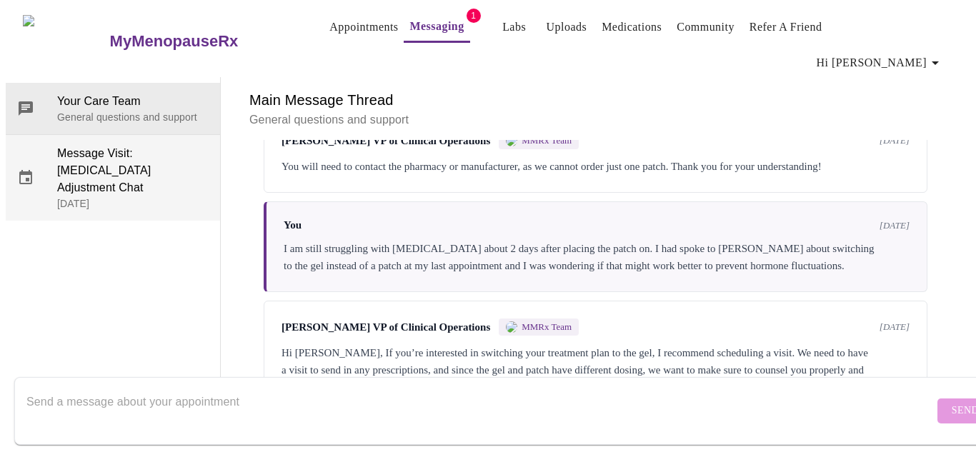
click at [129, 145] on span "Message Visit: [MEDICAL_DATA] Adjustment Chat" at bounding box center [132, 170] width 151 height 51
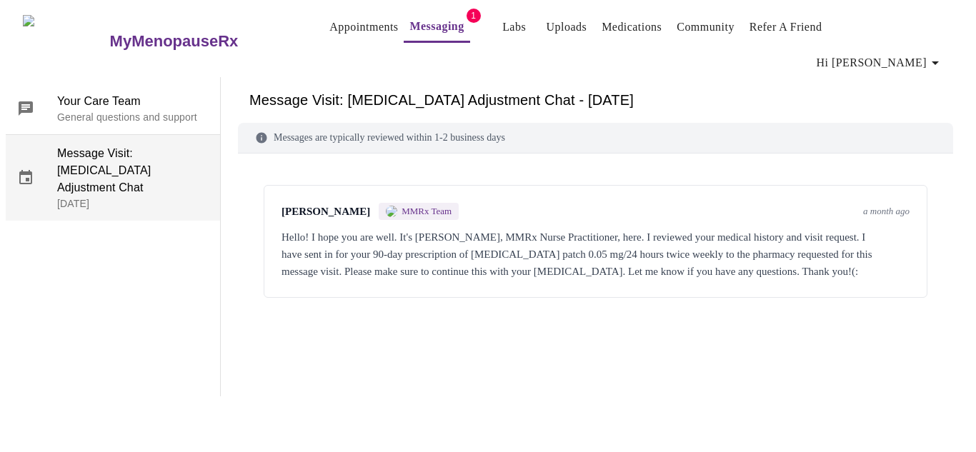
scroll to position [0, 0]
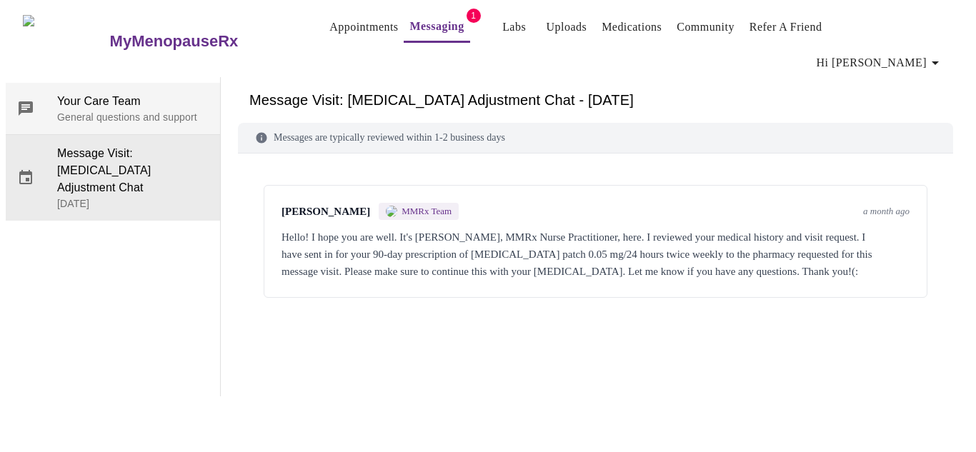
click at [96, 93] on span "Your Care Team" at bounding box center [132, 101] width 151 height 17
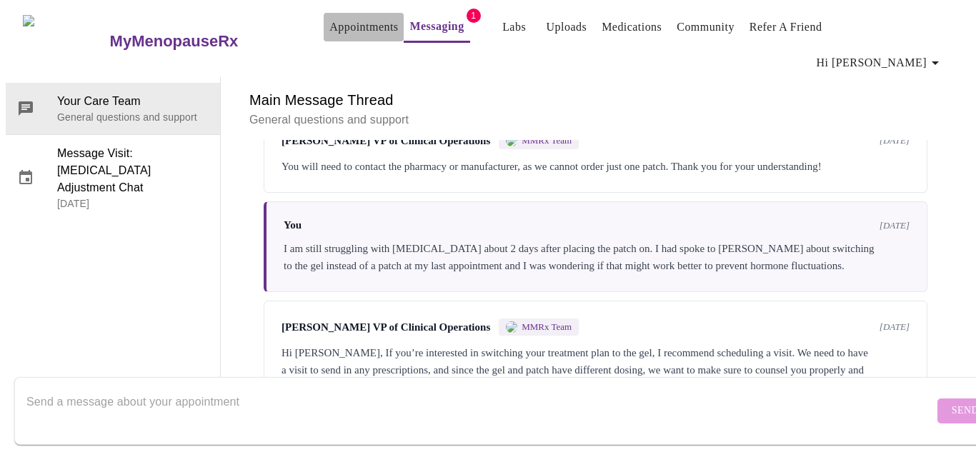
click at [329, 23] on link "Appointments" at bounding box center [363, 27] width 69 height 20
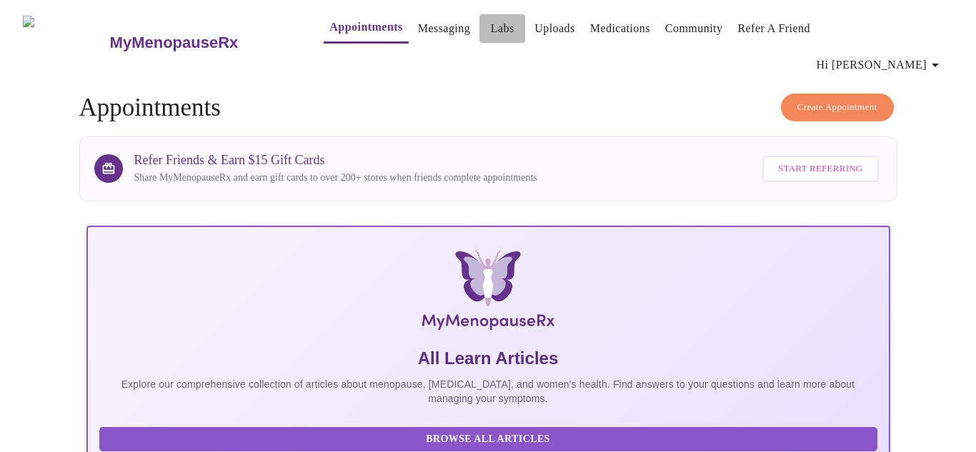
click at [491, 28] on link "Labs" at bounding box center [503, 29] width 24 height 20
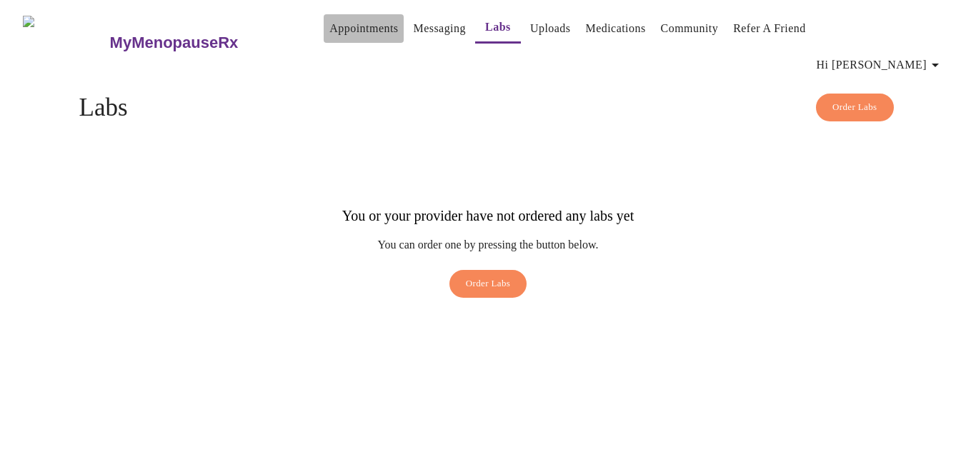
click at [329, 36] on link "Appointments" at bounding box center [363, 29] width 69 height 20
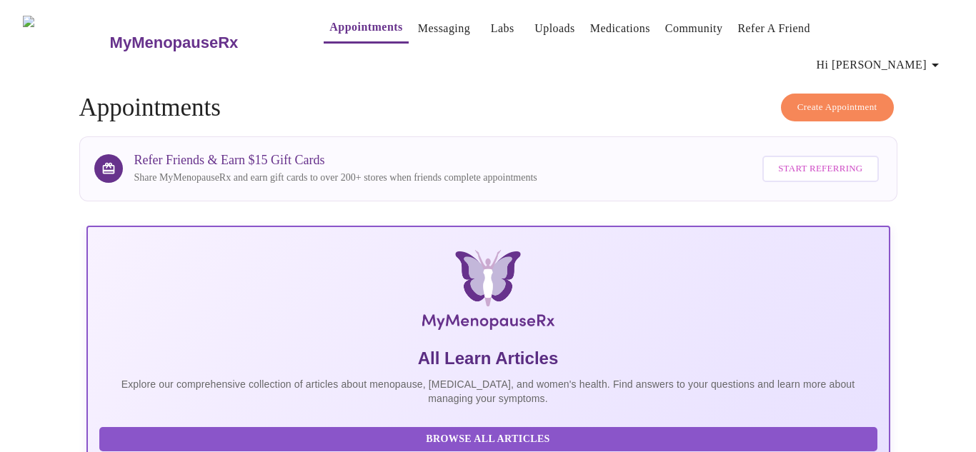
click at [912, 55] on span "Hi [PERSON_NAME]" at bounding box center [880, 65] width 127 height 20
click at [633, 104] on div at bounding box center [488, 226] width 976 height 452
click at [688, 30] on link "Community" at bounding box center [694, 29] width 58 height 20
